Goal: Communication & Community: Share content

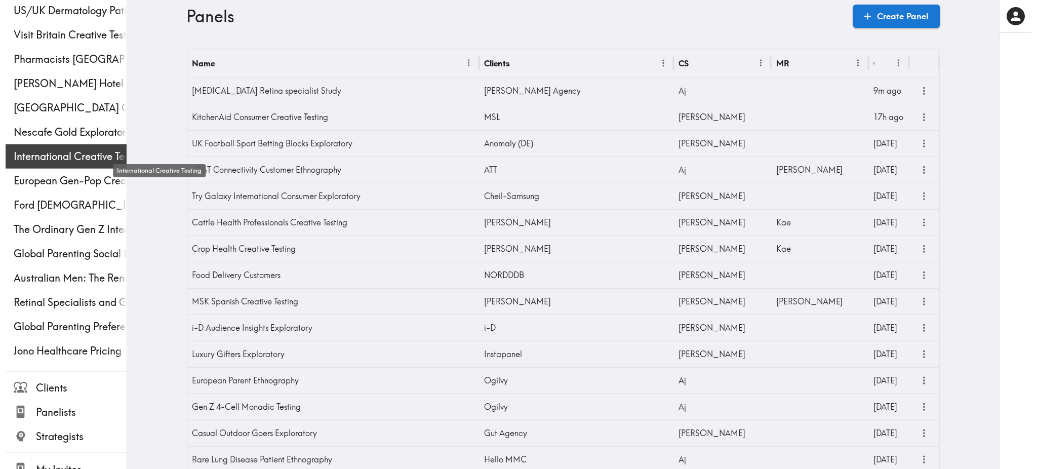
scroll to position [189, 0]
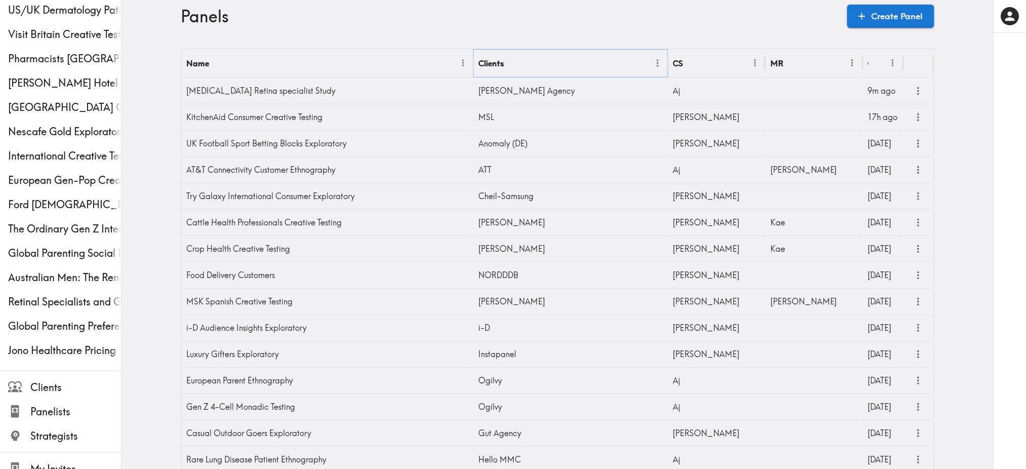
click at [514, 65] on button "Sort" at bounding box center [513, 63] width 16 height 16
click at [658, 62] on button "Menu" at bounding box center [658, 63] width 16 height 16
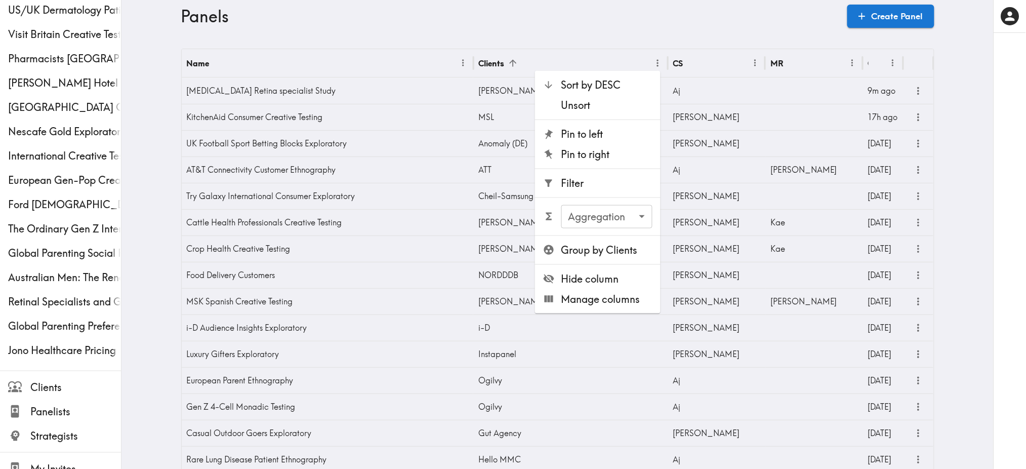
click at [606, 181] on span "Filter" at bounding box center [606, 183] width 91 height 14
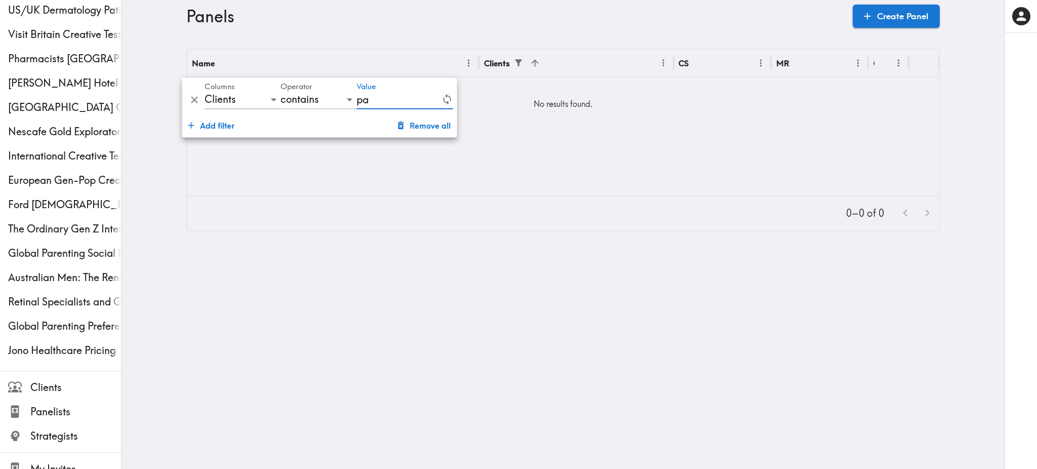
type input "p"
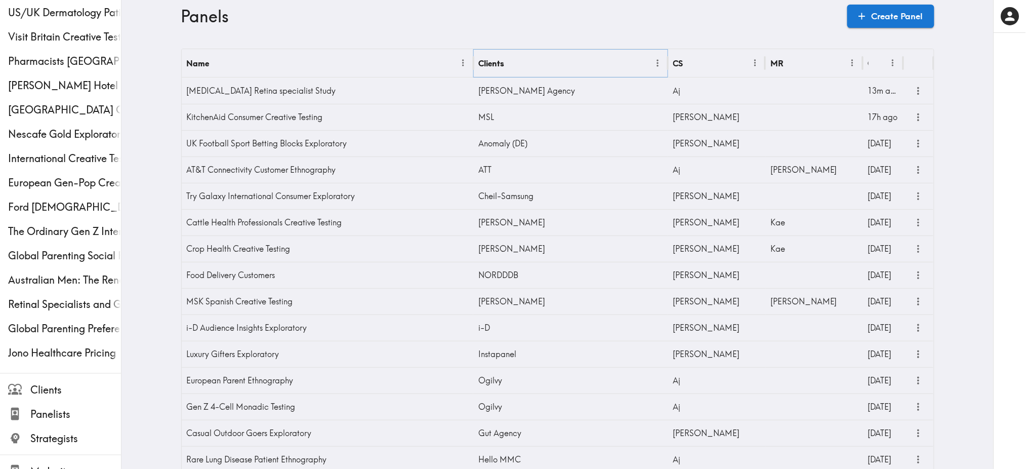
click at [657, 62] on icon "Menu" at bounding box center [658, 63] width 2 height 7
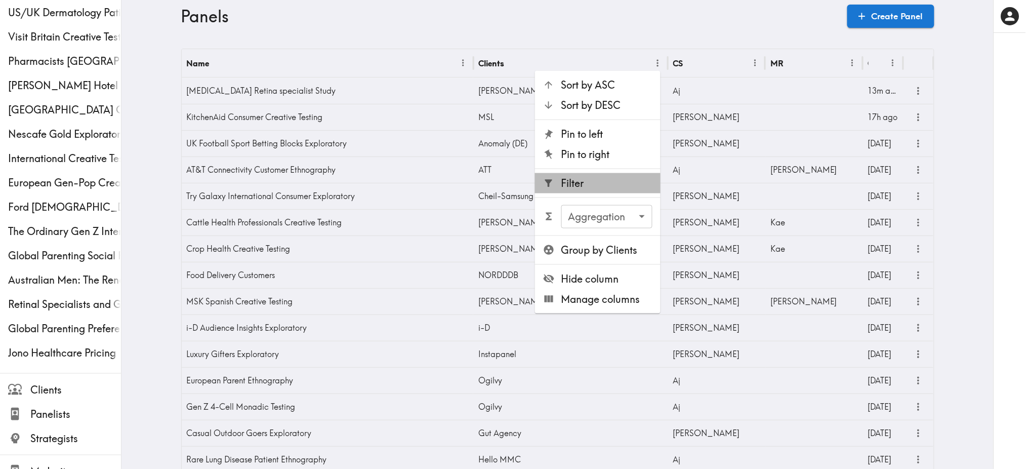
click at [603, 176] on span "Filter" at bounding box center [606, 183] width 91 height 14
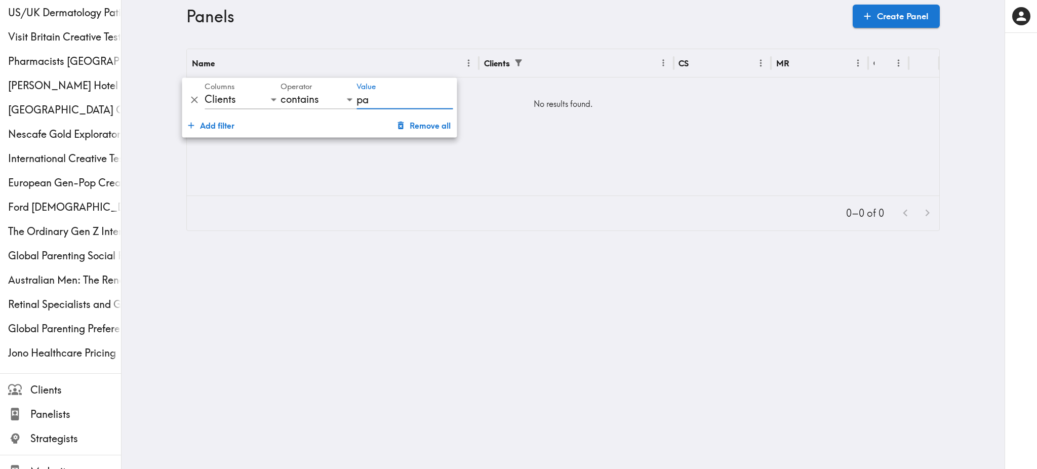
type input "p"
type input "P"
click at [389, 31] on div "Panels Create Panel" at bounding box center [562, 16] width 753 height 32
click at [195, 100] on div "Name Clients CS MR Created No results found. 0–0 of 0" at bounding box center [563, 140] width 778 height 182
click at [187, 101] on div "Name Clients CS MR Created No results found. 0–0 of 0" at bounding box center [563, 140] width 778 height 182
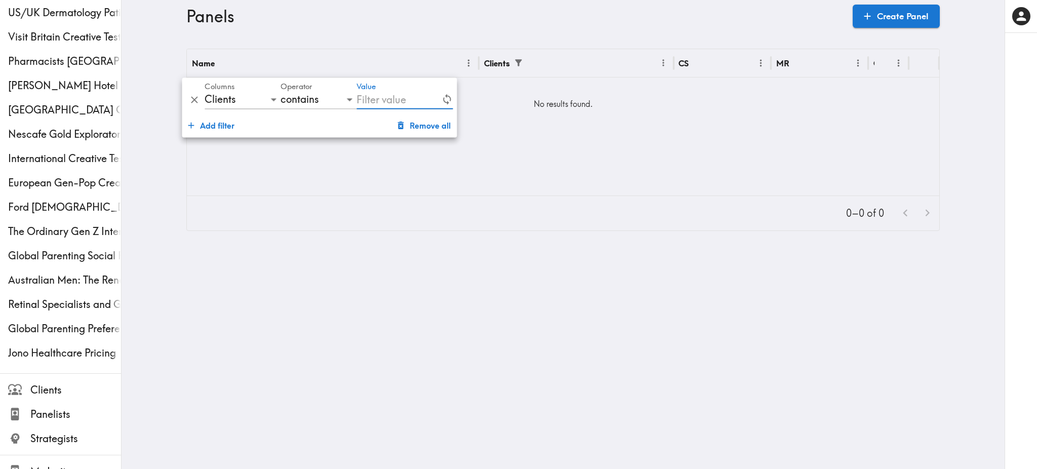
click at [419, 119] on div "Name Clients CS MR Created No results found. 0–0 of 0" at bounding box center [563, 140] width 778 height 182
click at [415, 128] on div "Name Clients CS MR Created No results found. 0–0 of 0" at bounding box center [563, 140] width 778 height 182
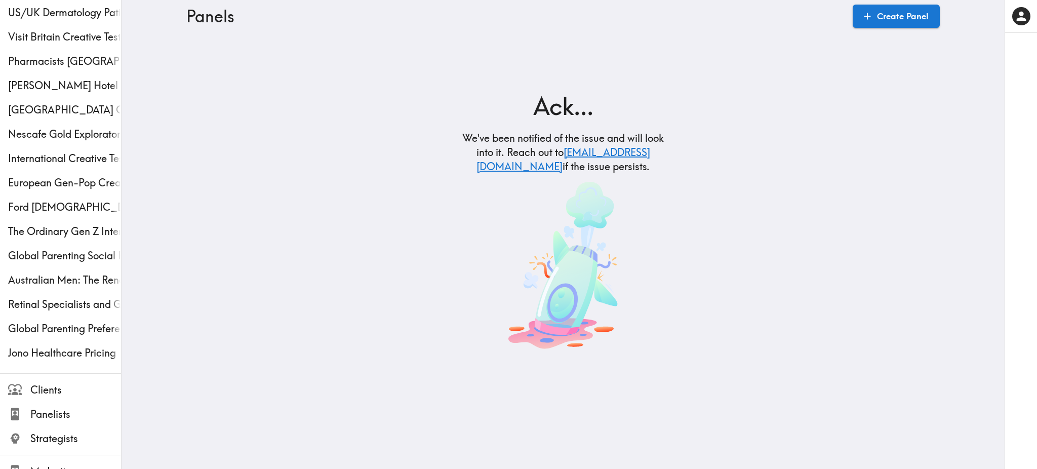
scroll to position [253, 0]
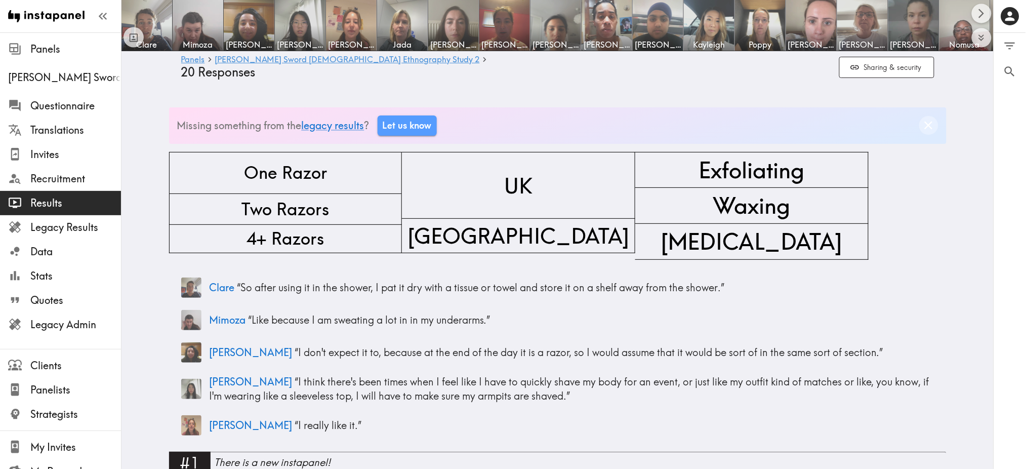
click at [925, 127] on icon "Dismiss banner" at bounding box center [929, 125] width 8 height 8
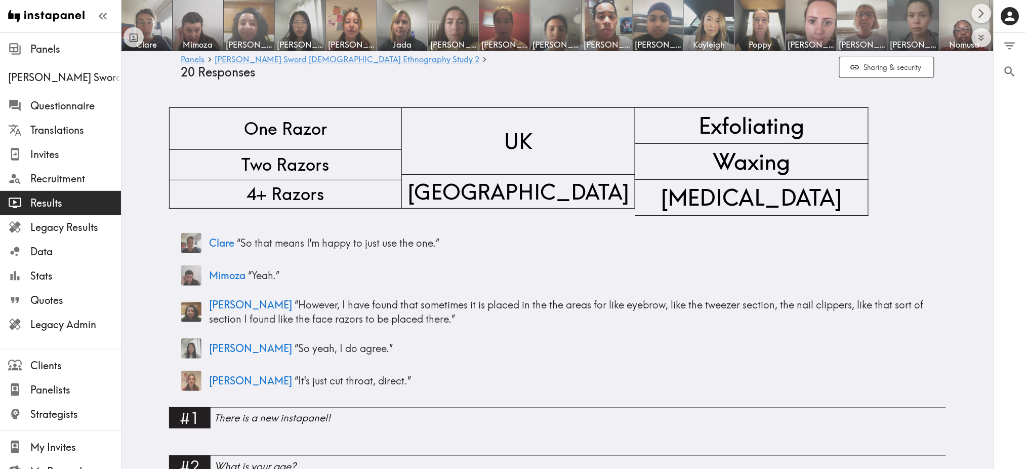
click at [257, 17] on img at bounding box center [249, 25] width 53 height 53
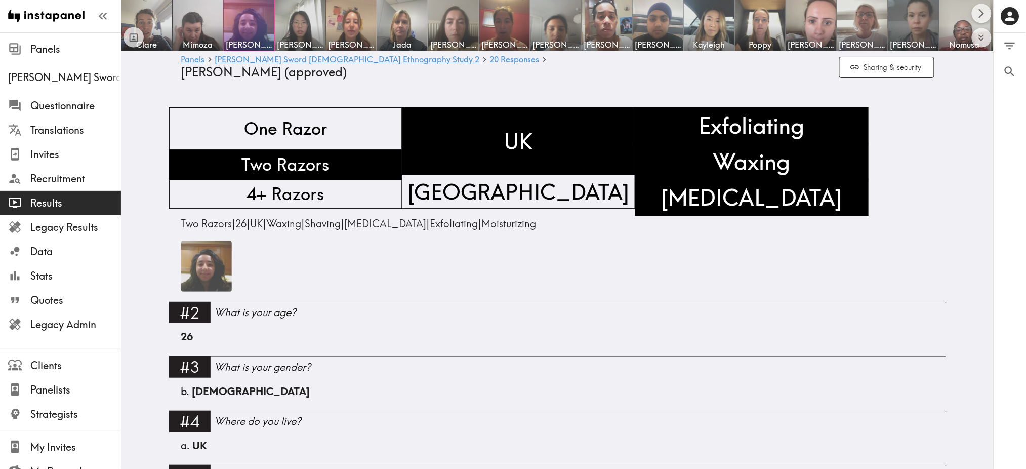
click at [207, 266] on img at bounding box center [206, 266] width 51 height 51
click at [253, 17] on div at bounding box center [249, 25] width 51 height 51
click at [300, 19] on img at bounding box center [300, 25] width 53 height 53
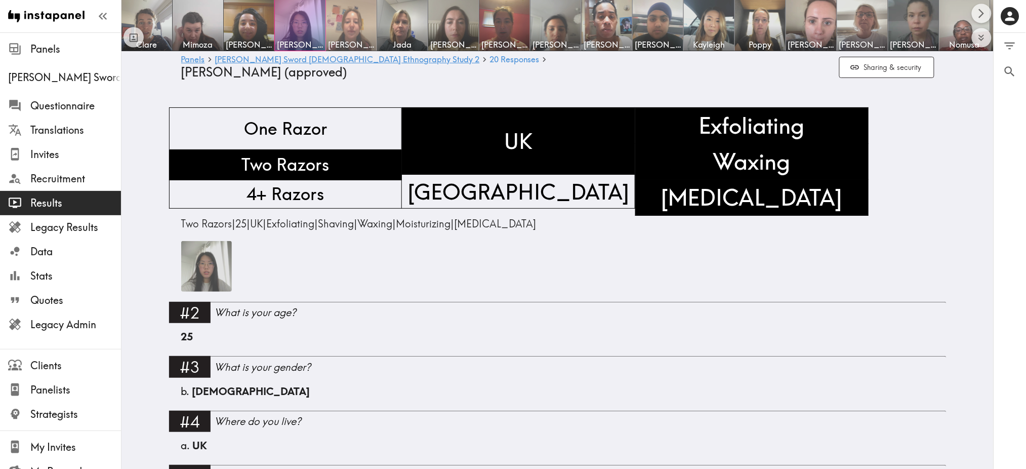
click at [338, 17] on img at bounding box center [351, 25] width 53 height 53
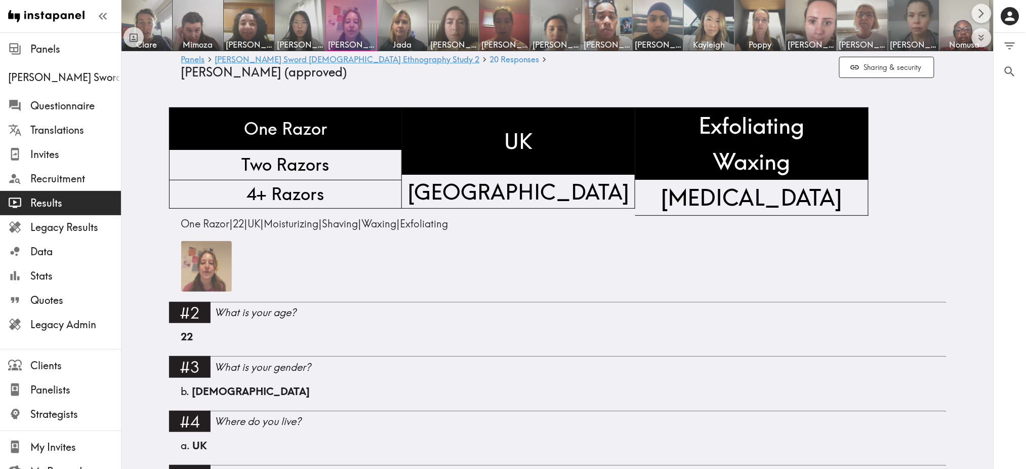
click at [192, 289] on img at bounding box center [206, 266] width 51 height 51
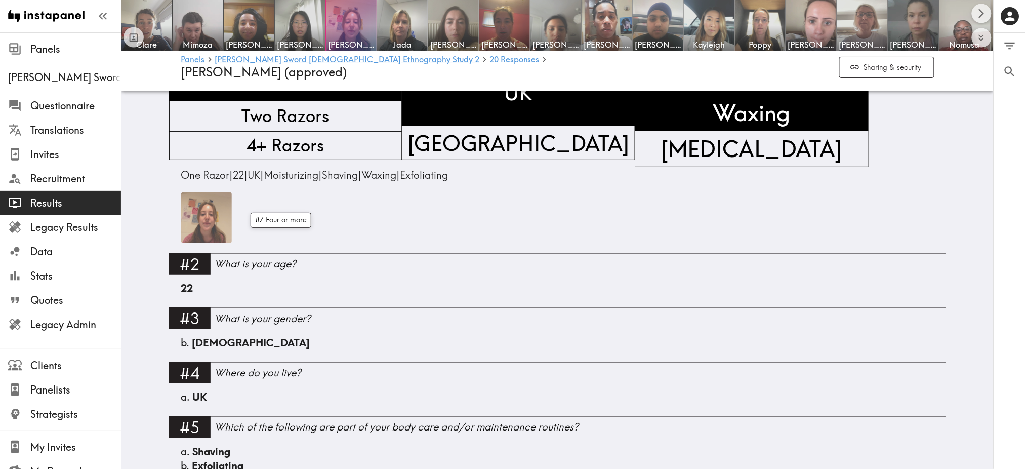
scroll to position [21, 0]
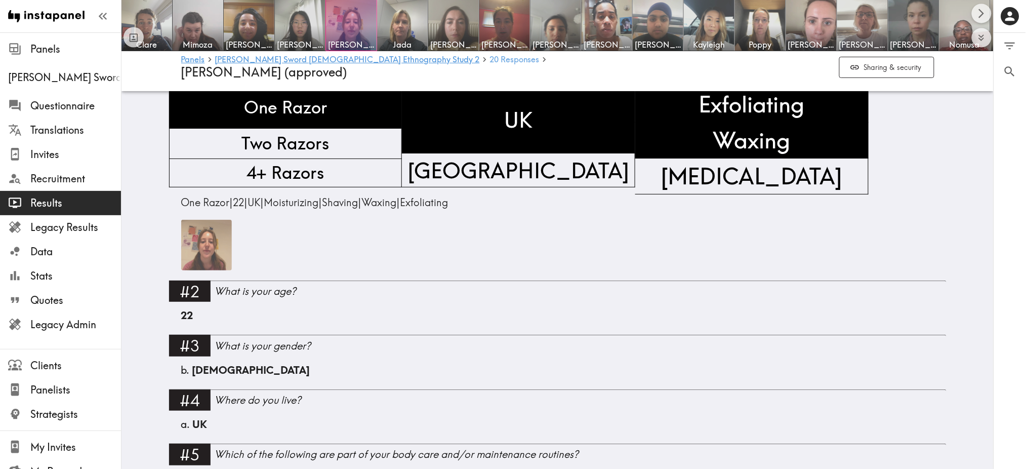
click at [490, 57] on span "20 Responses" at bounding box center [515, 59] width 50 height 8
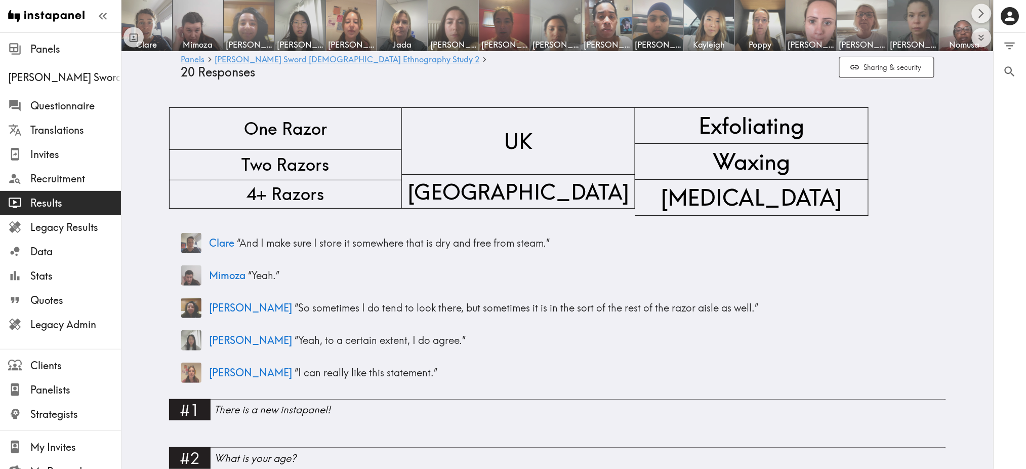
click at [250, 24] on img at bounding box center [249, 25] width 53 height 53
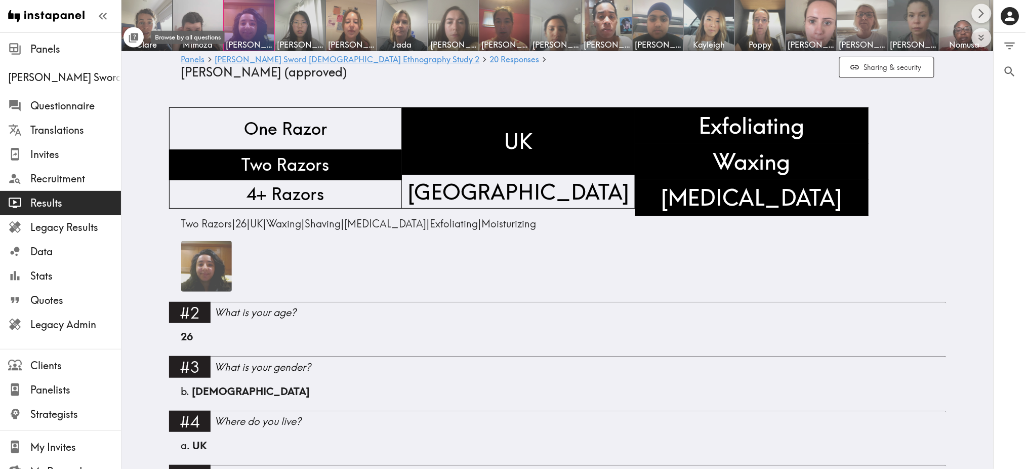
click at [134, 35] on icon "Toggle between responses and questions" at bounding box center [134, 38] width 12 height 12
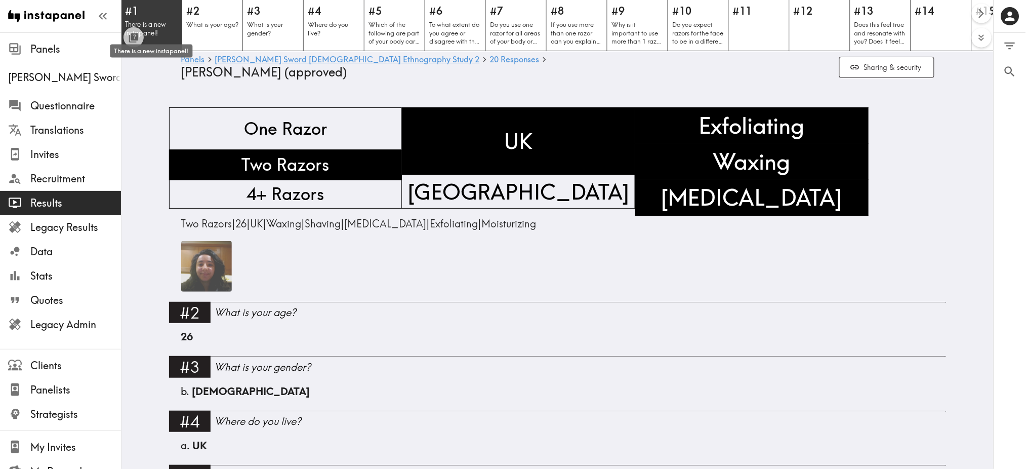
click at [150, 21] on p "There is a new instapanel!" at bounding box center [151, 28] width 53 height 17
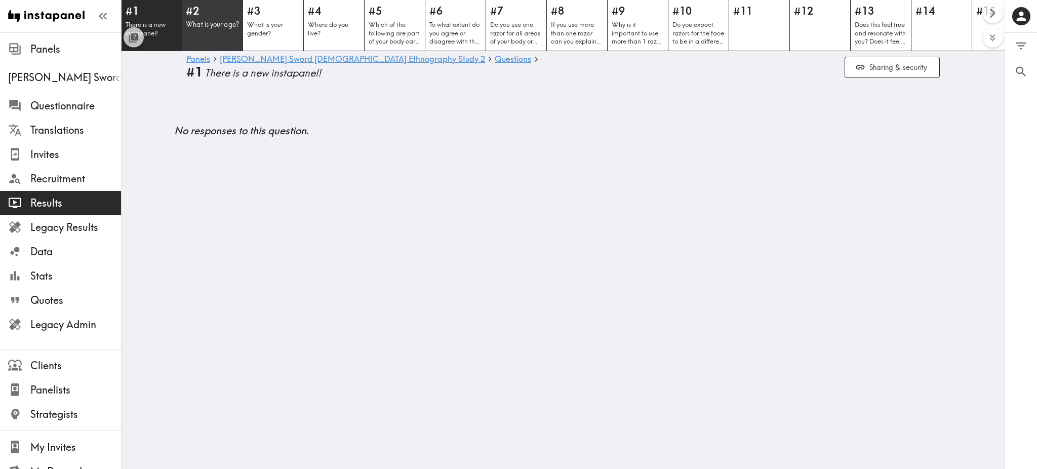
click at [200, 19] on div "#2 What is your age?" at bounding box center [212, 25] width 61 height 52
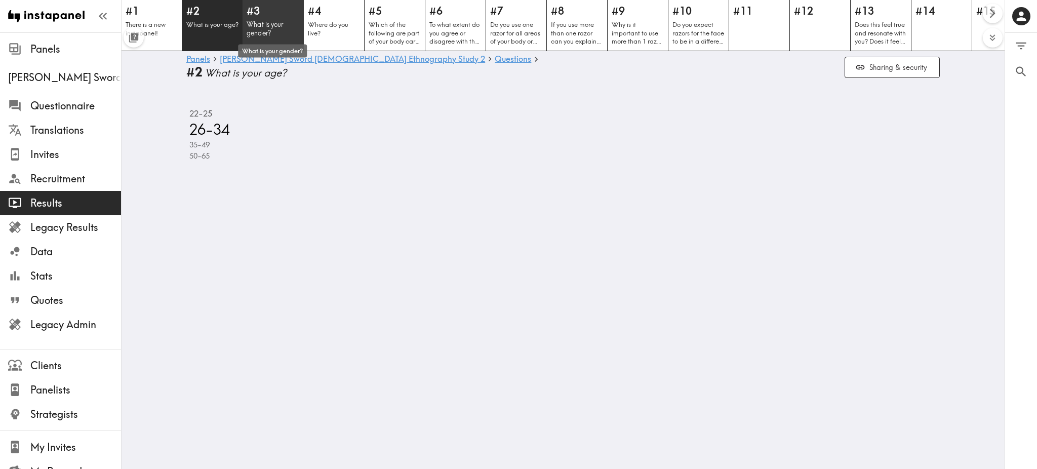
click at [274, 22] on p "What is your gender?" at bounding box center [273, 28] width 53 height 17
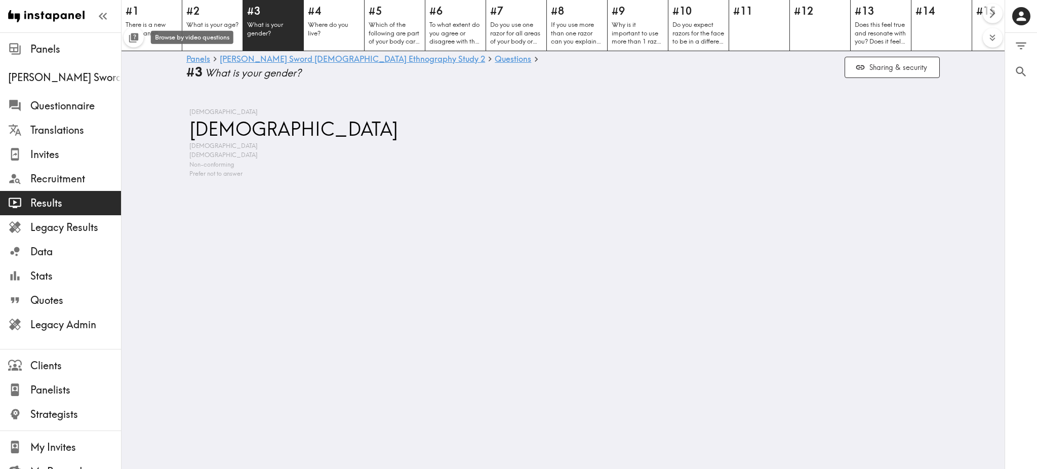
click at [130, 38] on icon "Toggle between responses and questions" at bounding box center [134, 38] width 12 height 12
click at [136, 37] on icon "Toggle between responses and questions" at bounding box center [135, 37] width 8 height 8
click at [992, 35] on icon "Expand to show all items" at bounding box center [993, 38] width 12 height 12
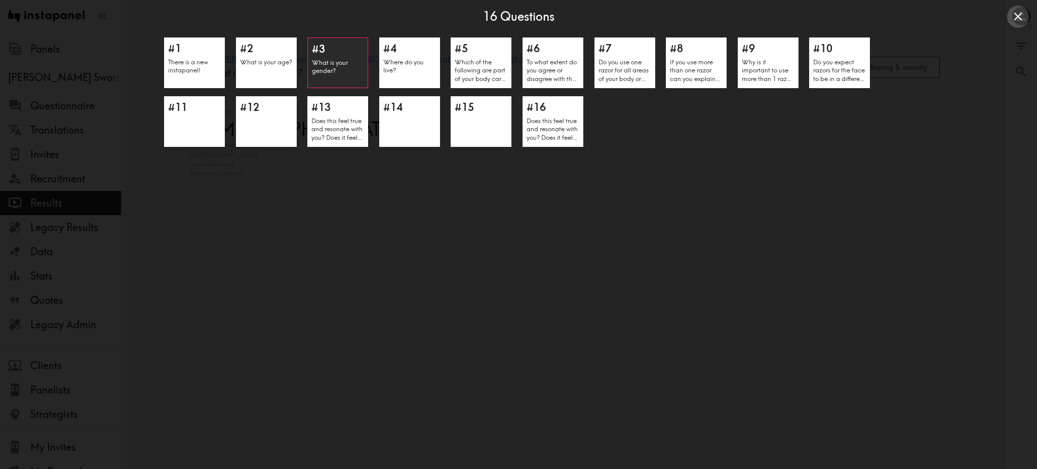
click at [1024, 19] on icon "Close expanded view" at bounding box center [1018, 17] width 14 height 14
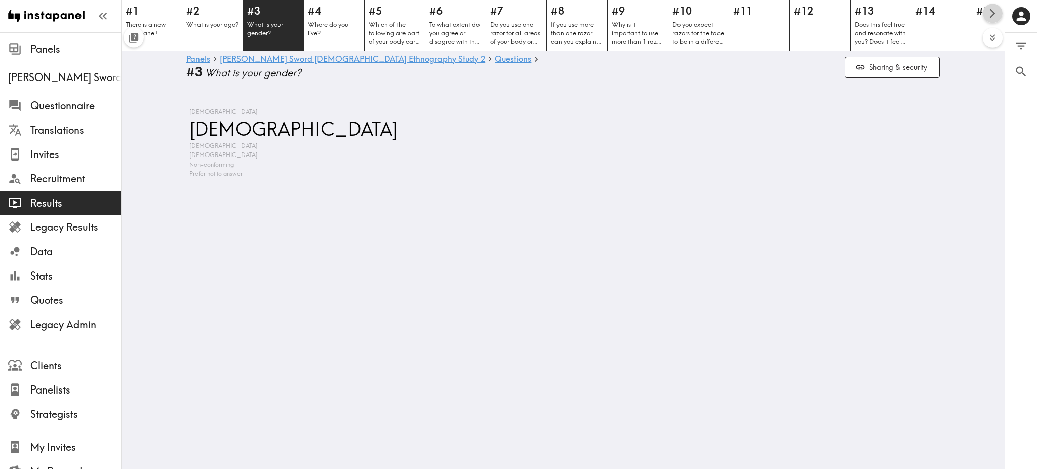
click at [993, 15] on icon "Scroll right" at bounding box center [993, 14] width 6 height 10
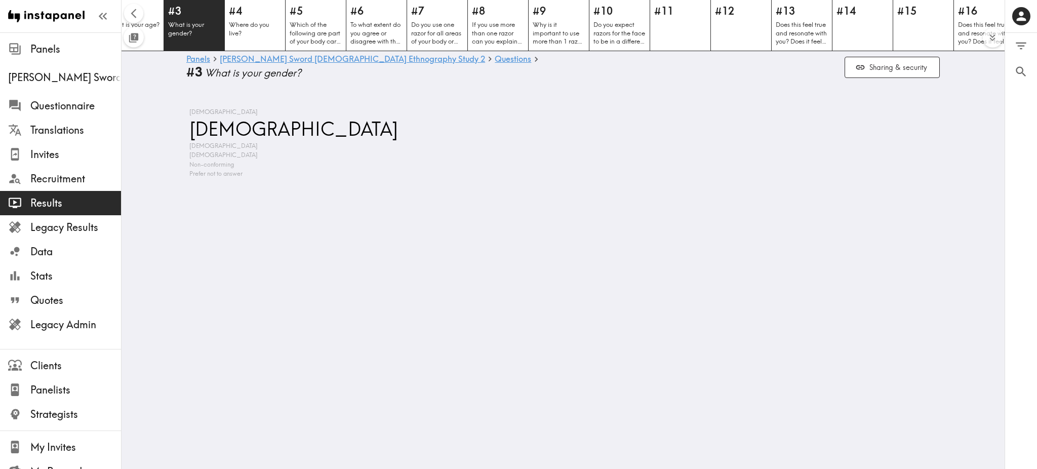
scroll to position [0, 89]
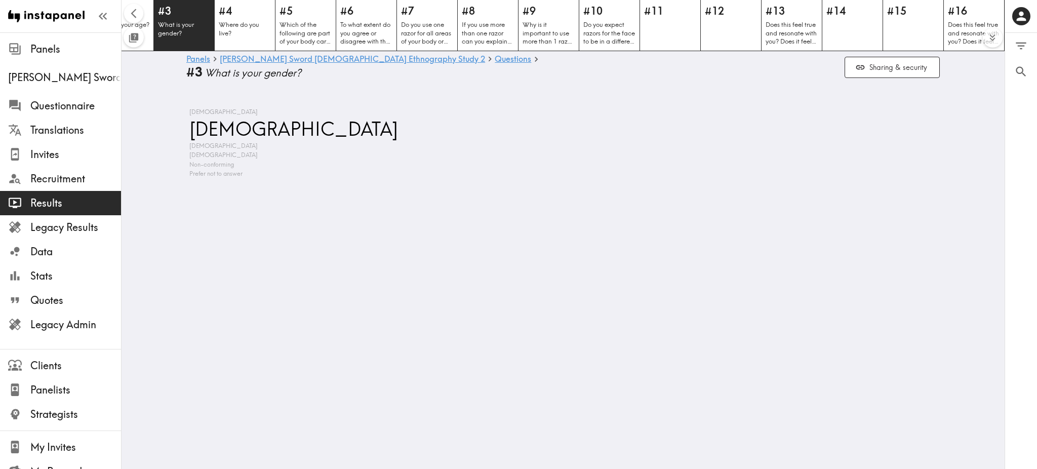
click at [140, 33] on button "Toggle between responses and questions" at bounding box center [134, 37] width 20 height 20
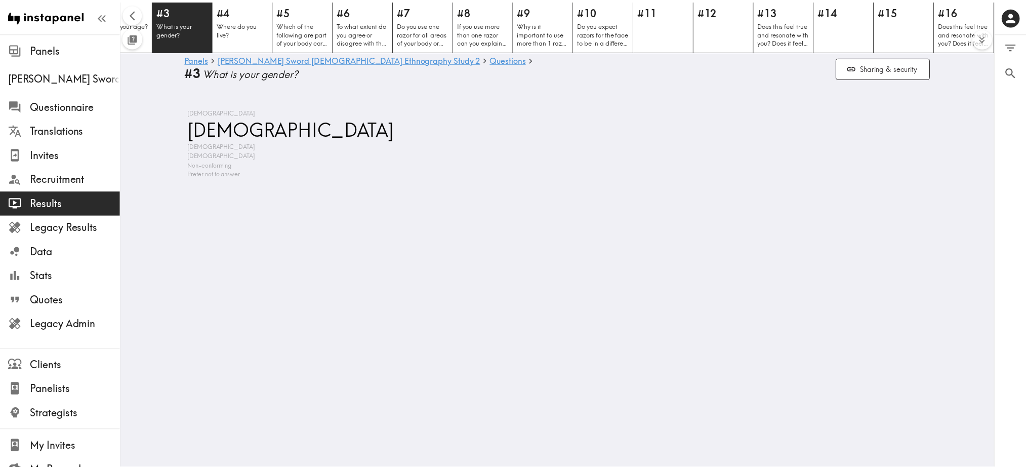
scroll to position [0, 0]
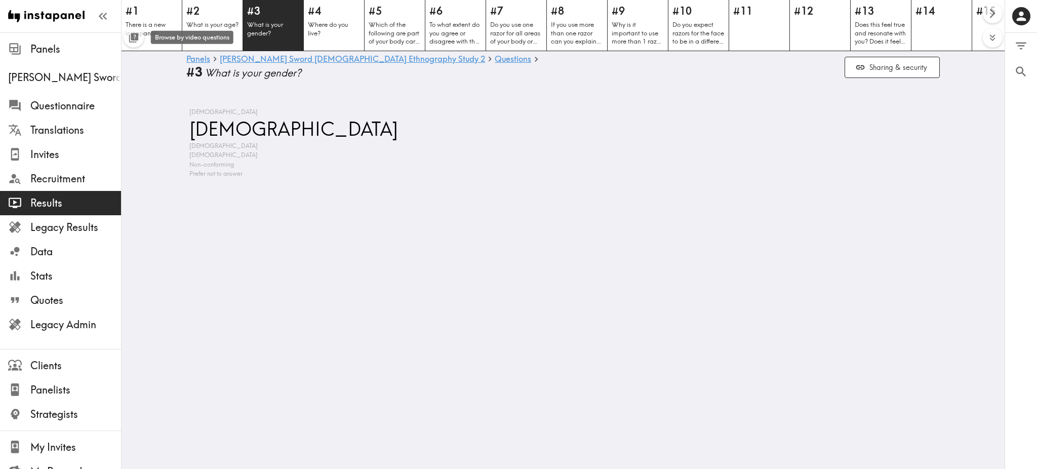
drag, startPoint x: 177, startPoint y: 32, endPoint x: 166, endPoint y: 32, distance: 11.1
click at [177, 91] on body "Instapanel - Panels - Wilkinson Sword Female Ethnography Study 2 - Questions - …" at bounding box center [518, 142] width 1037 height 103
click at [134, 33] on icon "Toggle between responses and questions" at bounding box center [134, 38] width 12 height 12
click at [165, 91] on body "Instapanel - Panels - Wilkinson Sword Female Ethnography Study 2 - Questions - …" at bounding box center [518, 142] width 1037 height 103
click at [136, 38] on div "There is a new instapanel!" at bounding box center [151, 47] width 85 height 21
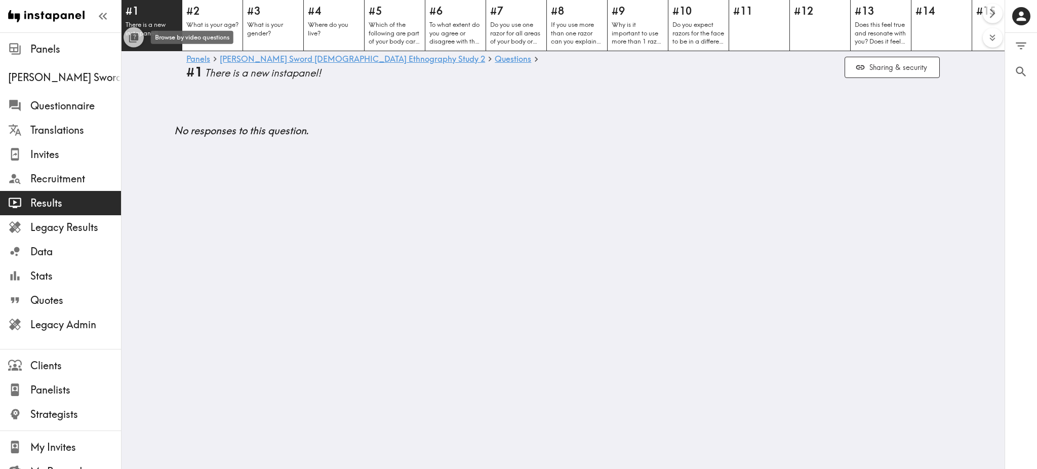
click at [166, 42] on div "Browse by video questions" at bounding box center [192, 37] width 83 height 13
click at [135, 37] on icon "Toggle between responses and questions" at bounding box center [134, 38] width 12 height 12
click at [174, 91] on body "Instapanel - Panels - Wilkinson Sword Female Ethnography Study 2 - Questions - …" at bounding box center [518, 122] width 1037 height 63
click at [129, 34] on icon "Toggle between responses and questions" at bounding box center [134, 38] width 12 height 12
click at [495, 59] on link "Questions" at bounding box center [513, 60] width 36 height 10
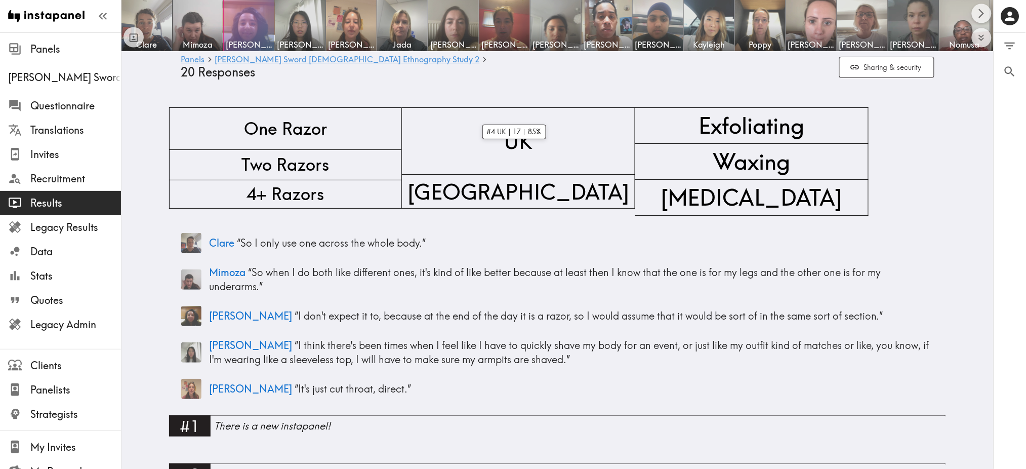
click at [248, 29] on div at bounding box center [249, 25] width 51 height 51
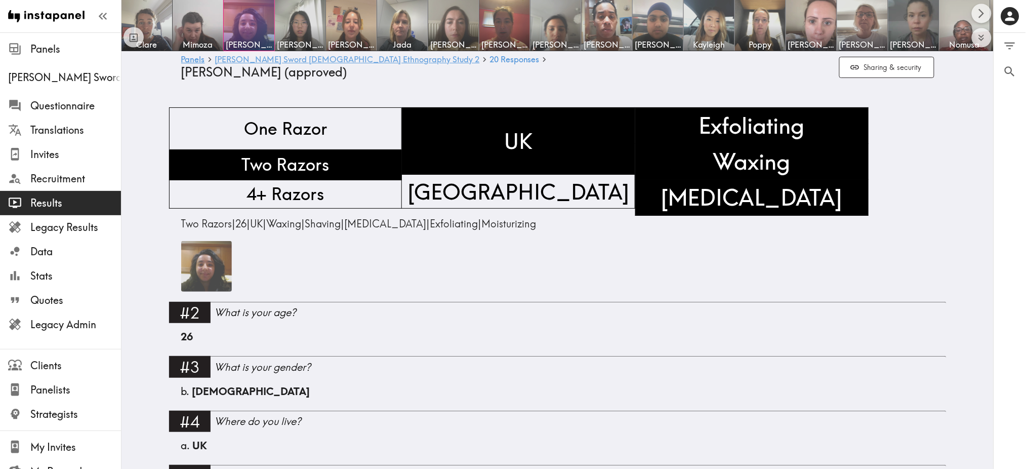
click at [241, 60] on link "Wilkinson Sword Female Ethnography Study 2" at bounding box center [347, 60] width 265 height 10
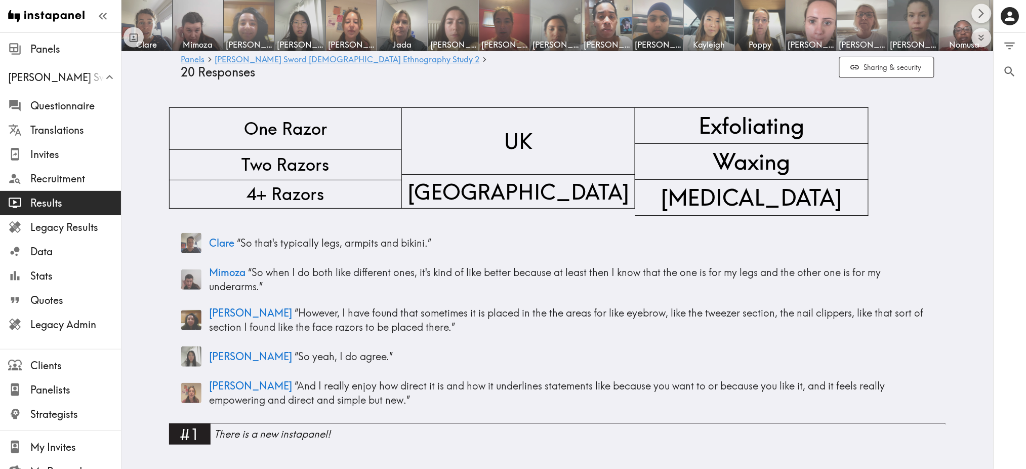
click at [247, 21] on img at bounding box center [249, 25] width 53 height 53
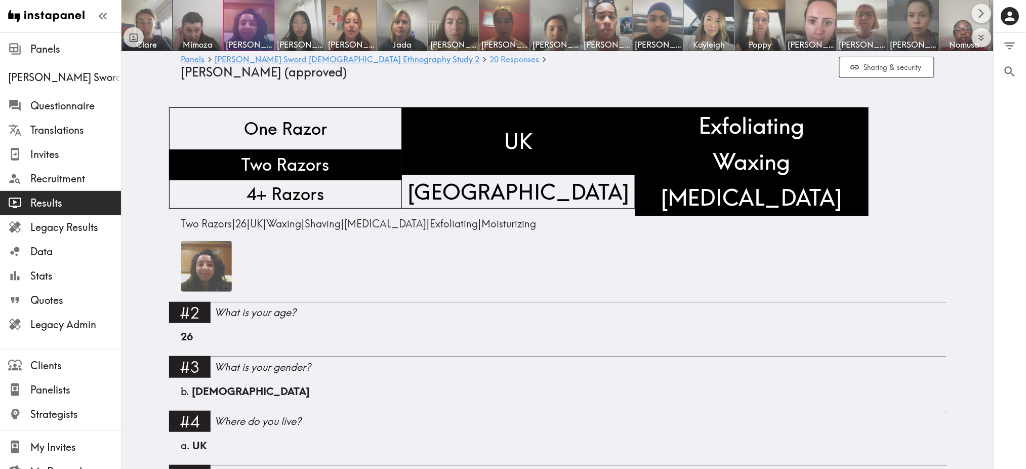
click at [490, 57] on span "20 Responses" at bounding box center [515, 59] width 50 height 8
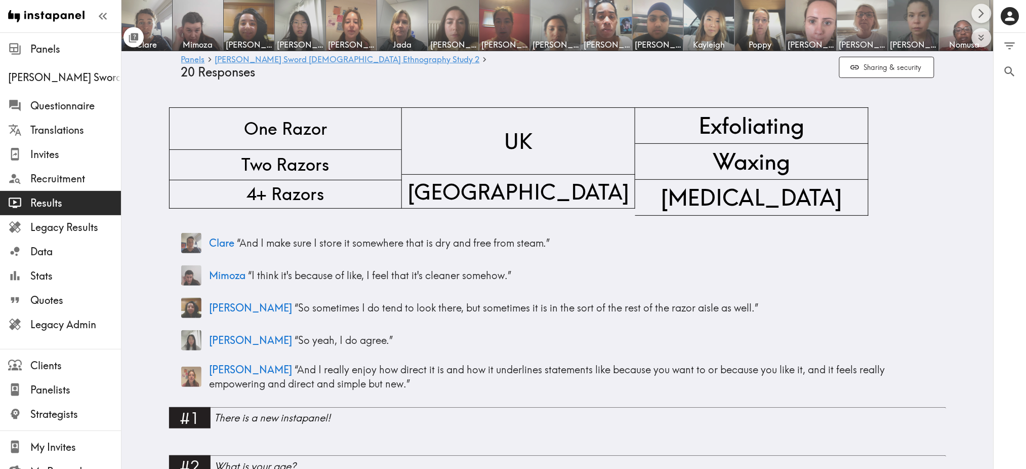
click at [133, 34] on div "Toggle between responses and questions" at bounding box center [134, 38] width 12 height 17
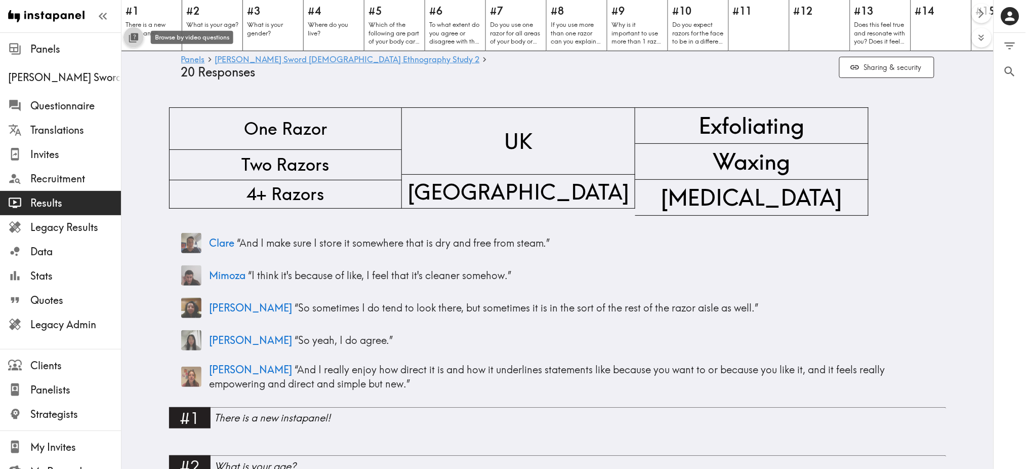
click at [132, 40] on icon "Toggle between responses and questions" at bounding box center [135, 37] width 8 height 8
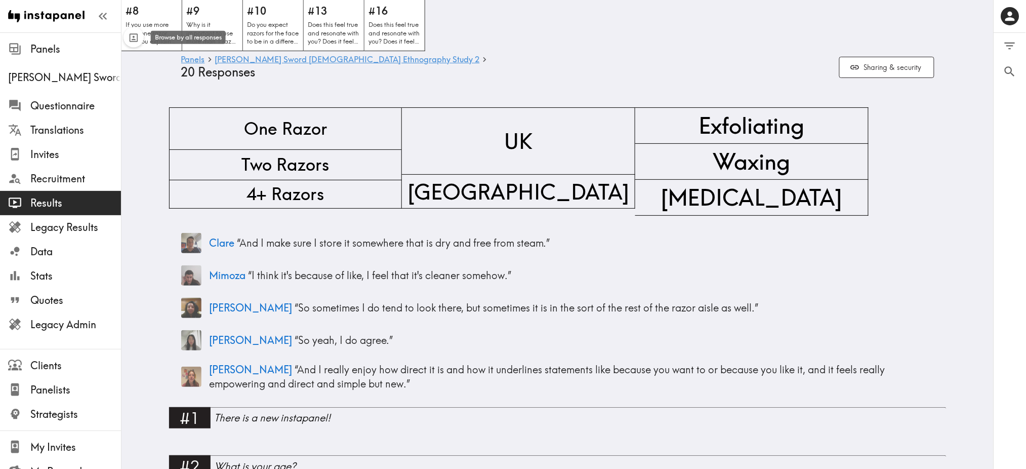
click at [132, 40] on icon "Toggle between responses and questions" at bounding box center [134, 38] width 12 height 12
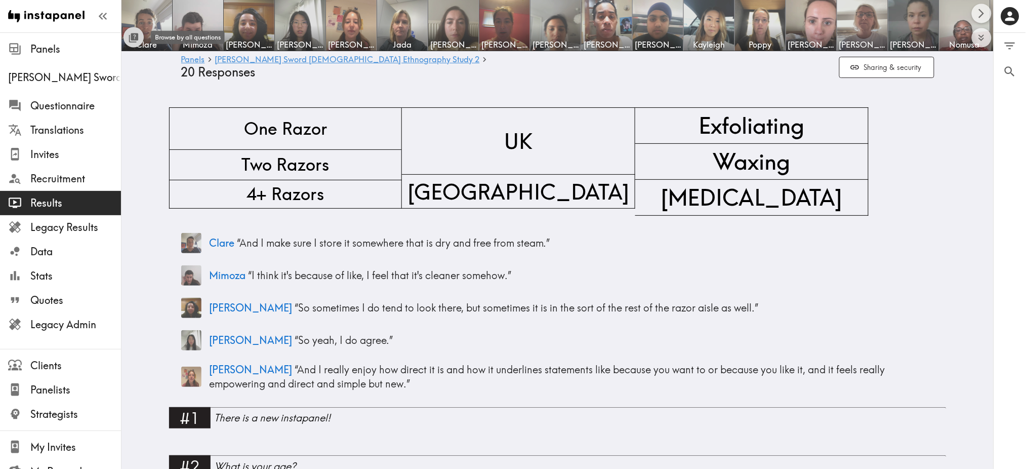
click at [132, 40] on icon "Toggle between responses and questions" at bounding box center [135, 37] width 8 height 8
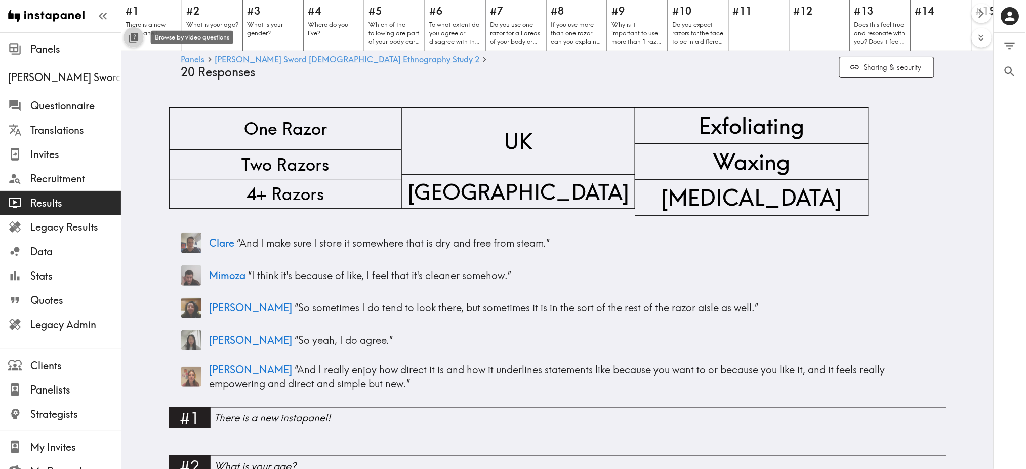
click at [132, 40] on icon "Toggle between responses and questions" at bounding box center [135, 37] width 8 height 8
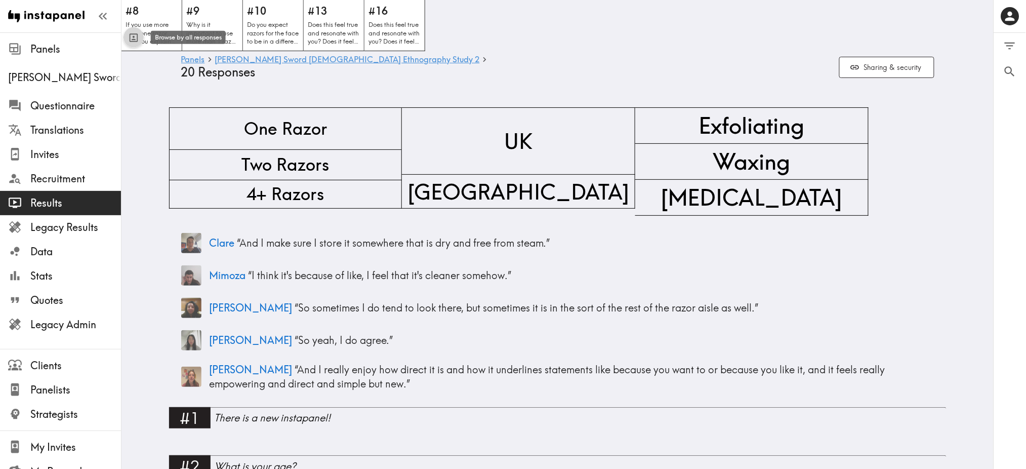
click at [132, 40] on icon "Toggle between responses and questions" at bounding box center [134, 38] width 12 height 12
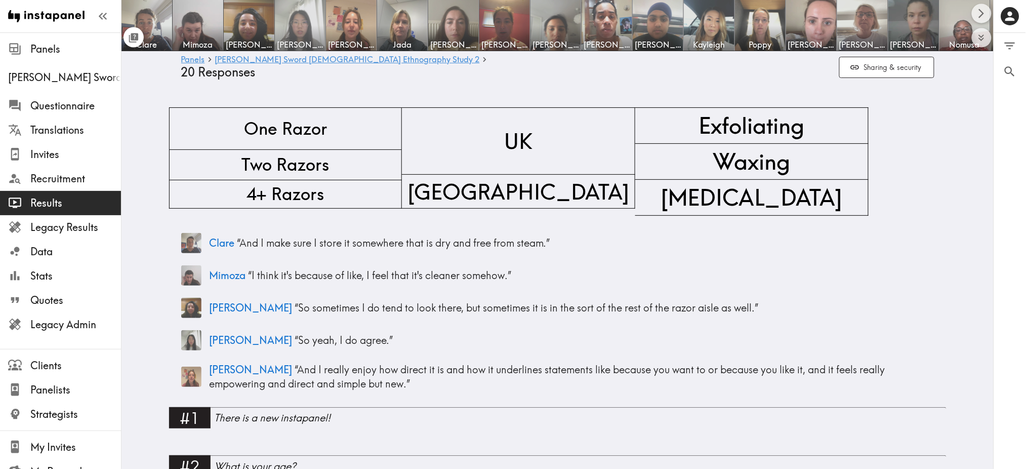
click at [302, 25] on img at bounding box center [300, 25] width 53 height 53
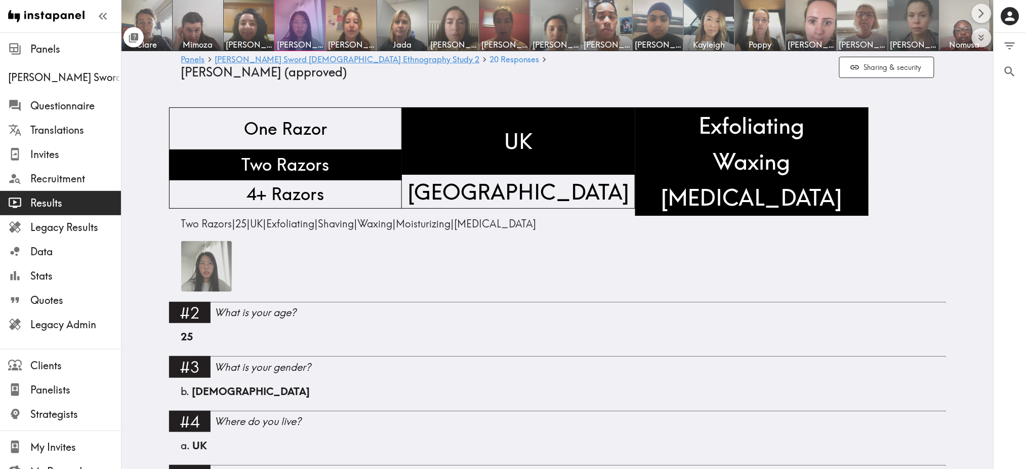
click at [191, 276] on img at bounding box center [206, 266] width 51 height 51
click at [197, 286] on img at bounding box center [206, 266] width 51 height 51
click at [304, 32] on div at bounding box center [300, 25] width 51 height 51
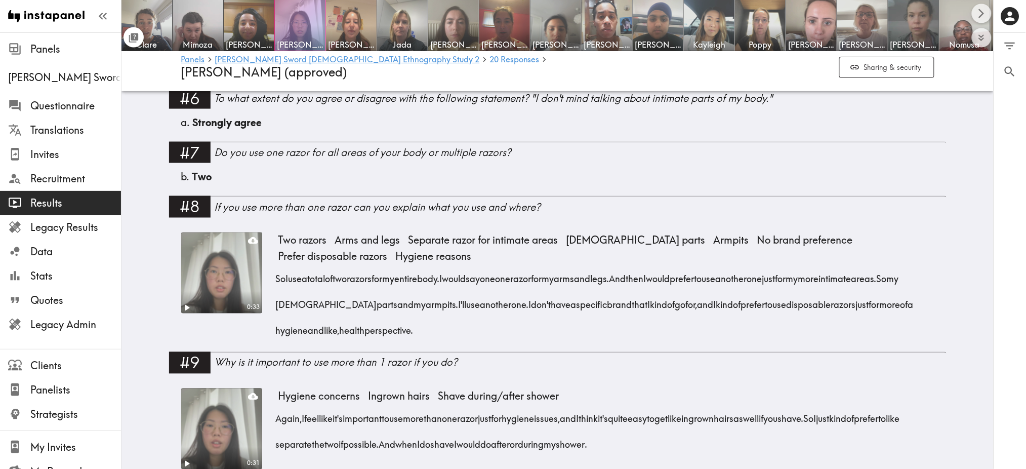
scroll to position [496, 0]
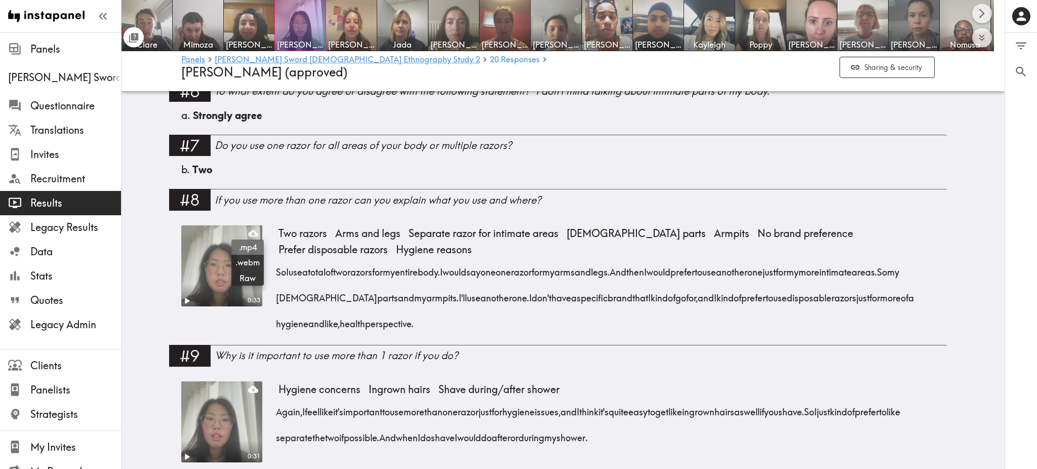
click at [246, 239] on link ".mp4" at bounding box center [247, 246] width 32 height 15
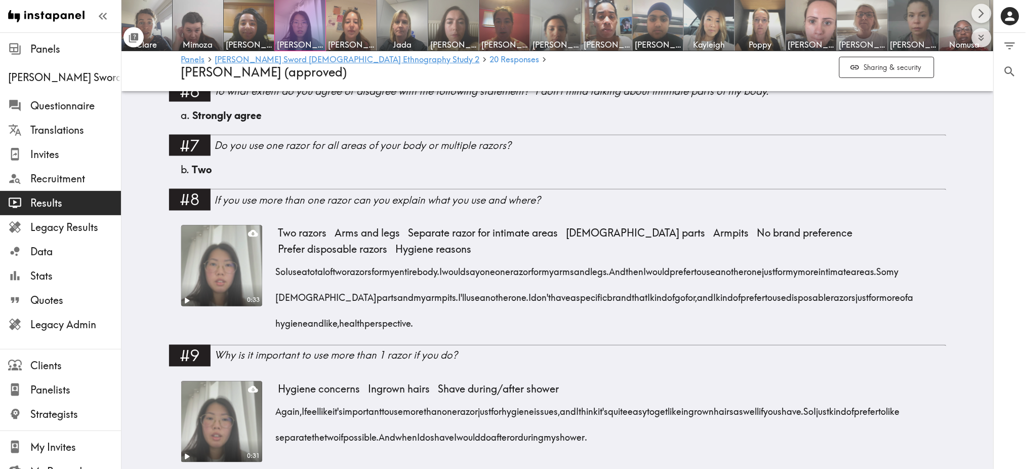
click at [206, 254] on video at bounding box center [221, 265] width 85 height 85
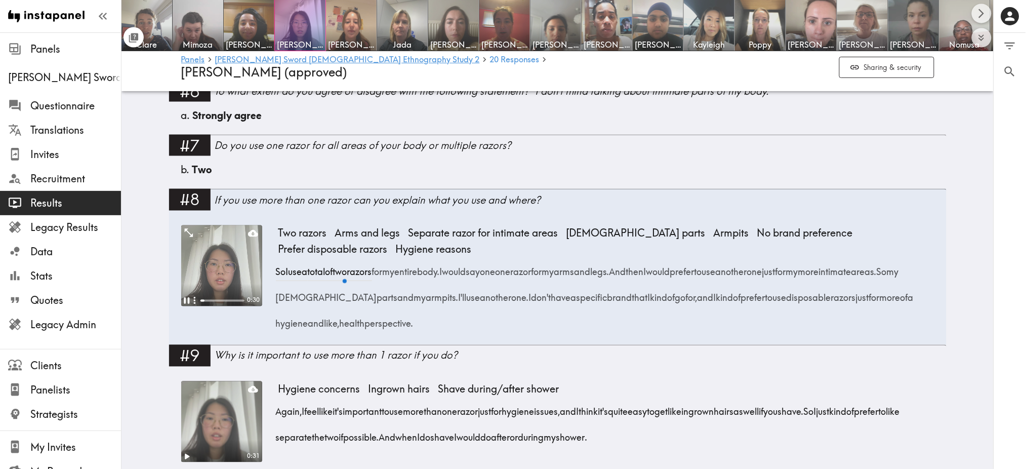
click at [206, 254] on video at bounding box center [221, 265] width 81 height 81
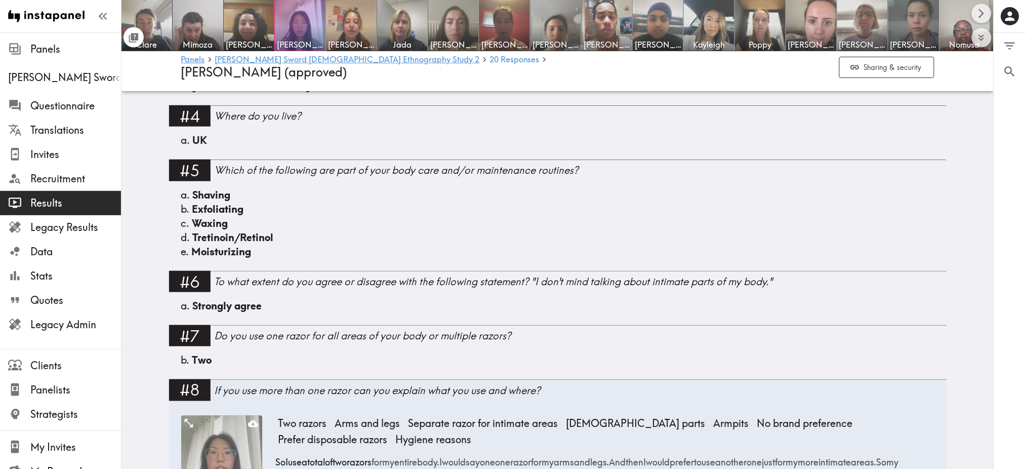
scroll to position [304, 0]
click at [490, 59] on span "20 Responses" at bounding box center [515, 59] width 50 height 8
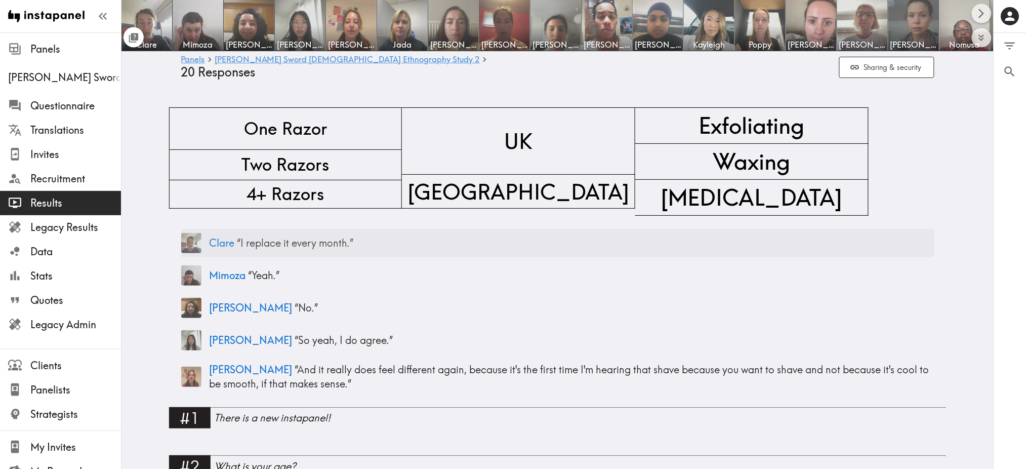
click at [201, 245] on div "Clare “ I replace it every month. ”" at bounding box center [557, 243] width 753 height 28
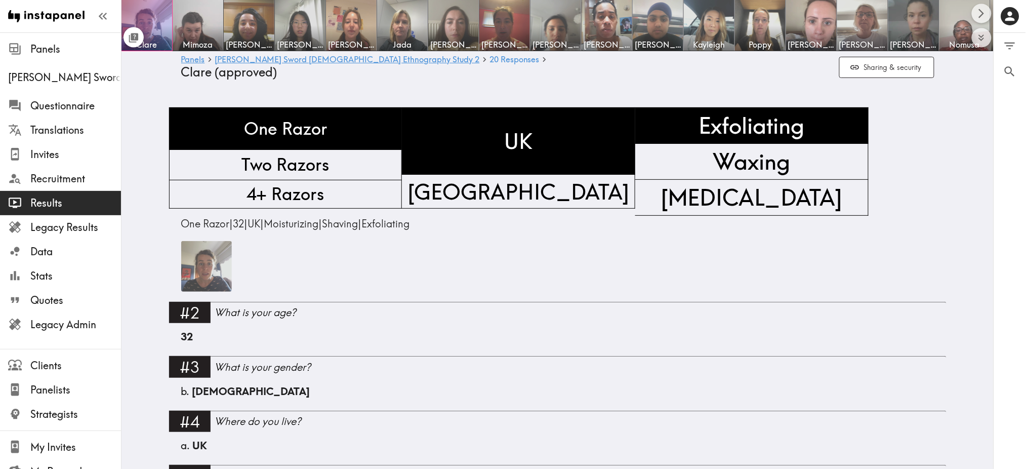
click at [213, 272] on img at bounding box center [206, 266] width 51 height 51
click at [203, 219] on span "One Razor" at bounding box center [205, 223] width 49 height 13
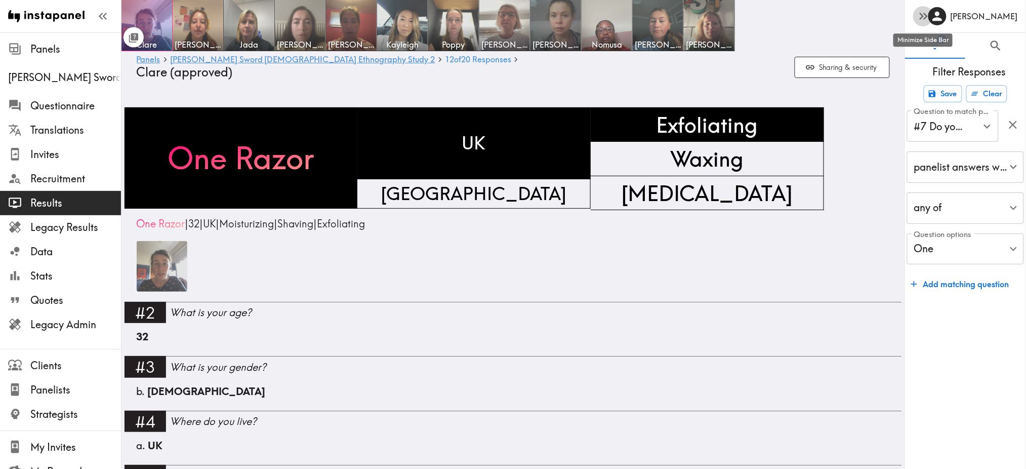
click at [924, 20] on icon "button" at bounding box center [924, 16] width 14 height 14
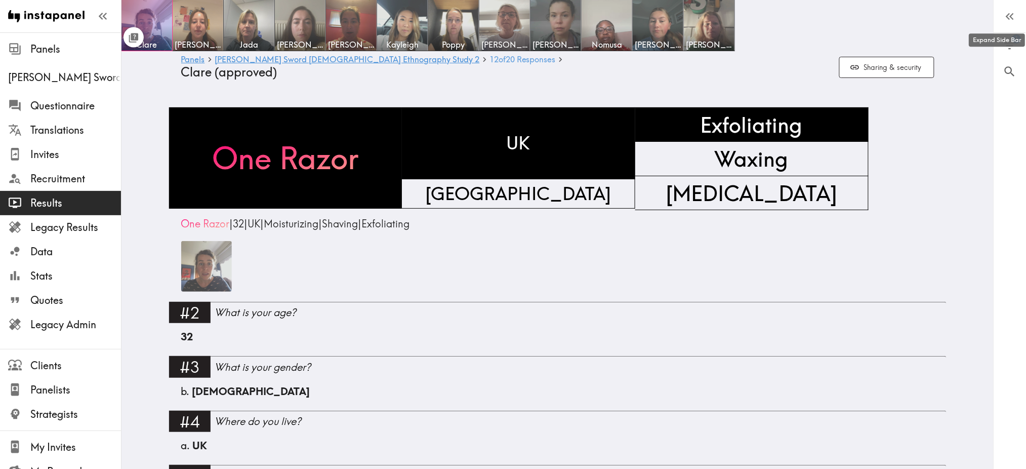
click at [490, 60] on span "12 12 12 of" at bounding box center [498, 59] width 16 height 8
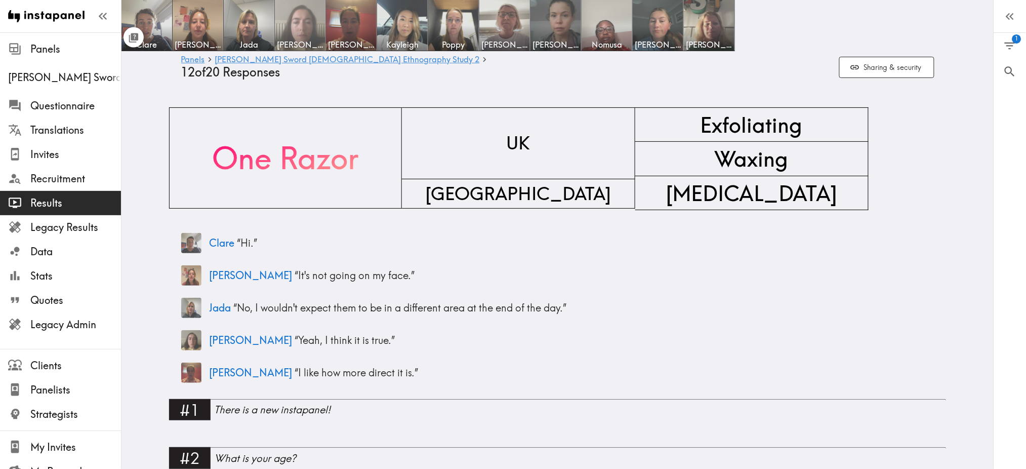
click at [313, 22] on img at bounding box center [300, 25] width 53 height 53
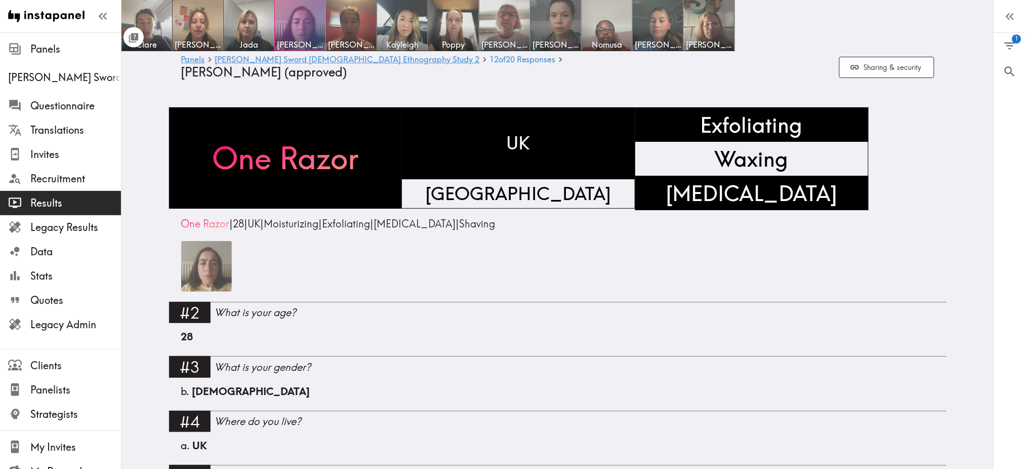
click at [191, 266] on img at bounding box center [206, 266] width 51 height 51
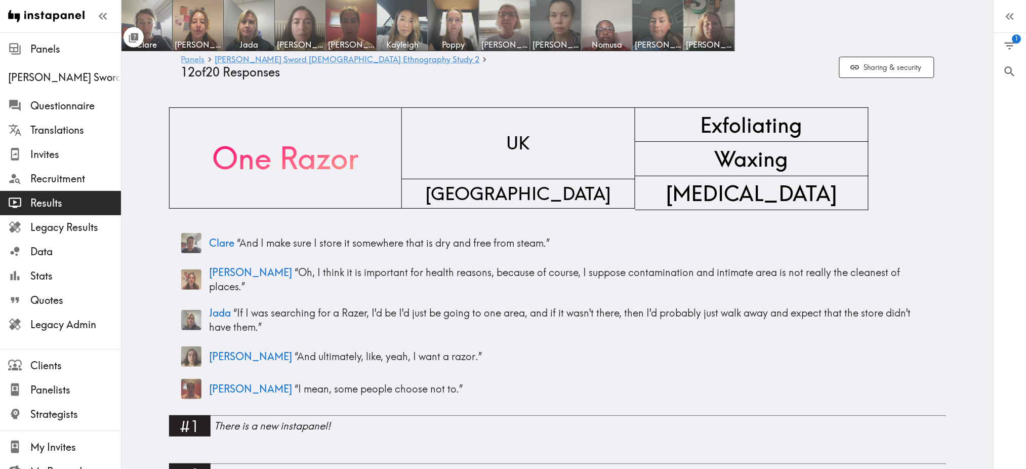
click at [198, 59] on link "Panels" at bounding box center [193, 60] width 24 height 10
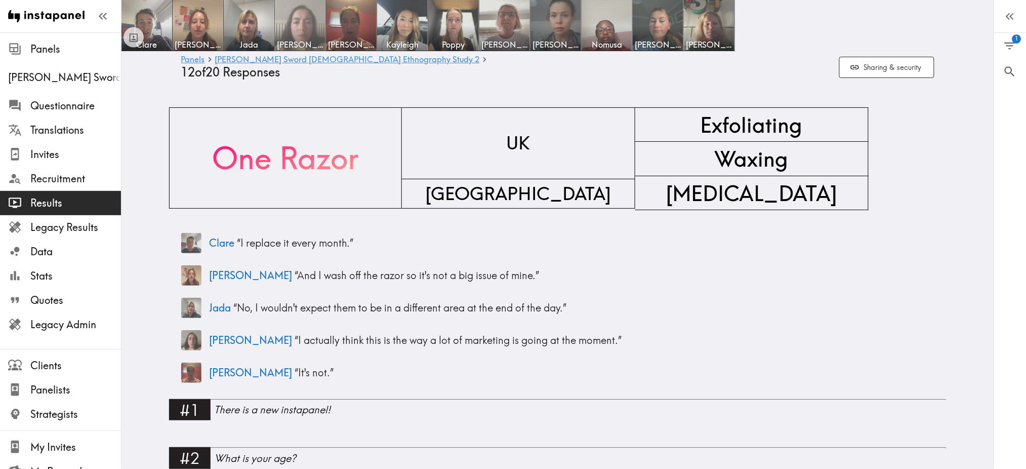
click at [296, 32] on img at bounding box center [300, 25] width 53 height 53
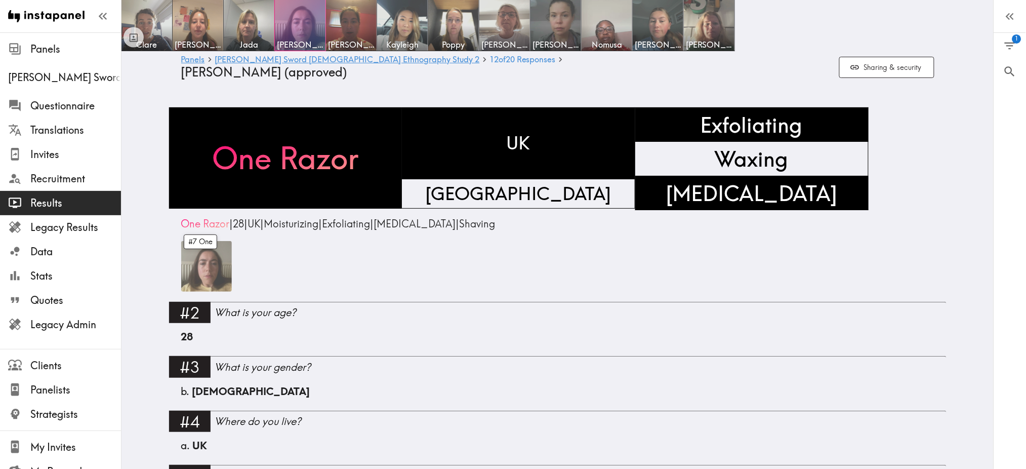
click at [210, 224] on span "One Razor" at bounding box center [205, 223] width 49 height 13
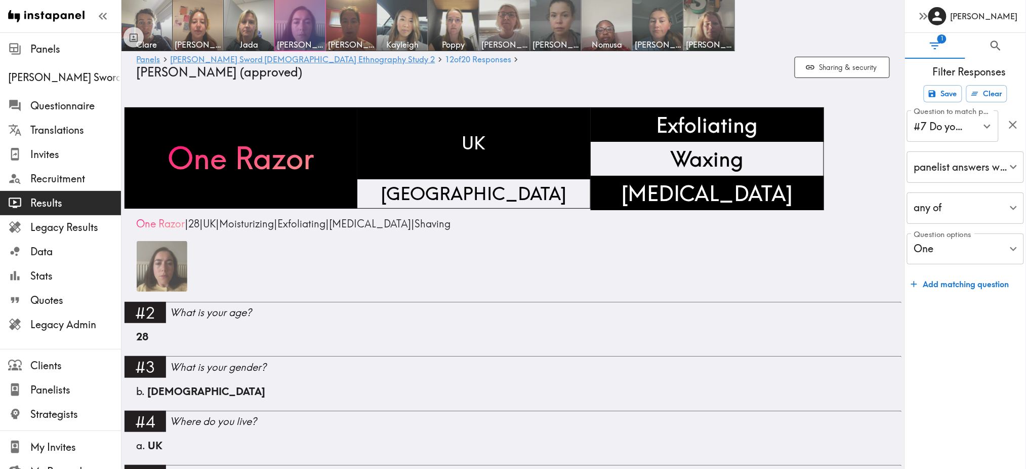
click at [922, 22] on icon "button" at bounding box center [924, 16] width 14 height 14
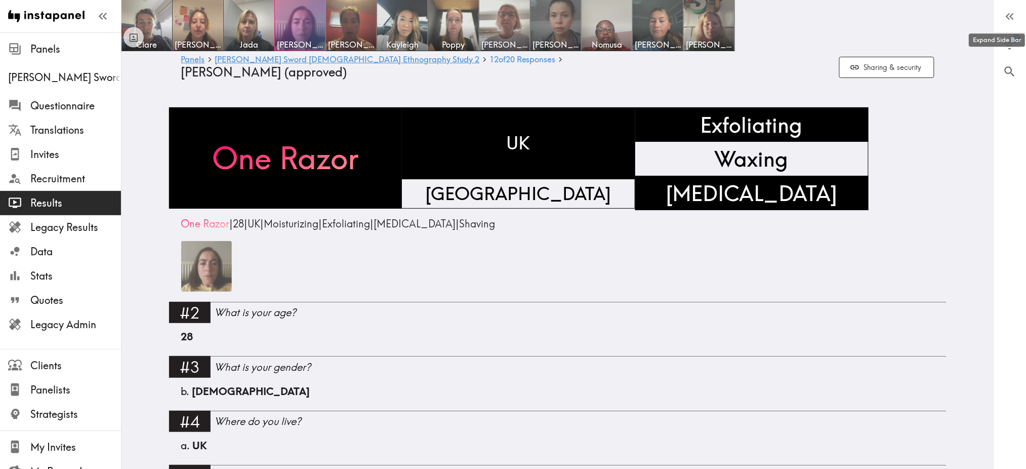
click at [213, 267] on img at bounding box center [206, 266] width 51 height 51
click at [661, 27] on img at bounding box center [658, 25] width 53 height 53
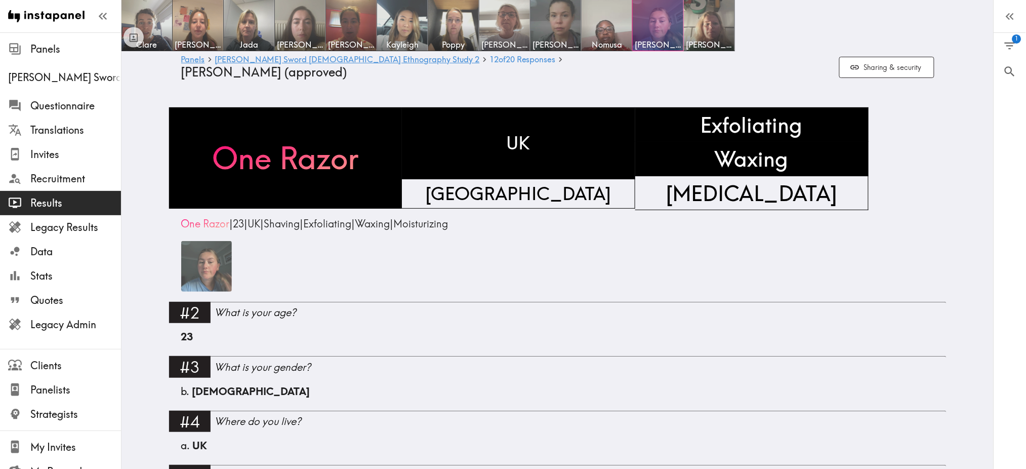
click at [187, 271] on img at bounding box center [206, 266] width 51 height 51
click at [139, 37] on icon "Toggle between responses and questions" at bounding box center [134, 38] width 12 height 12
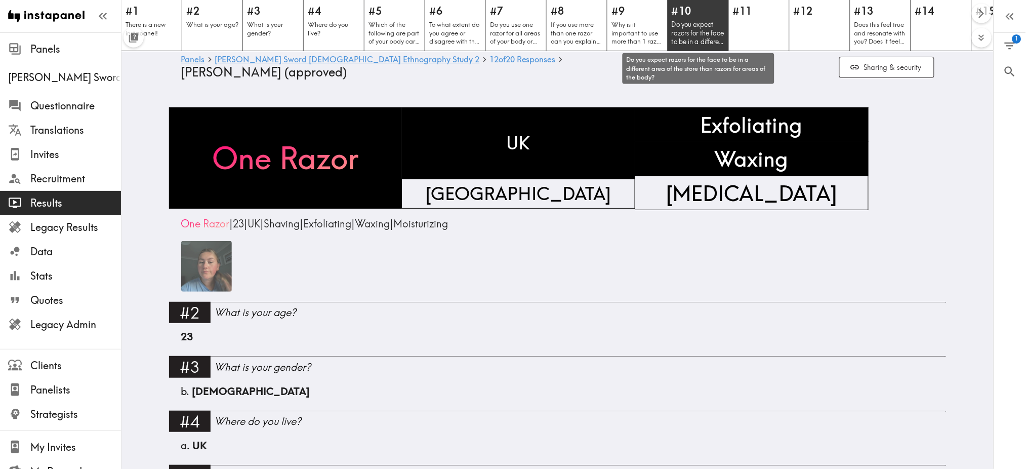
click at [699, 33] on p "Do you expect razors for the face to be in a different area of the store than r…" at bounding box center [698, 33] width 53 height 26
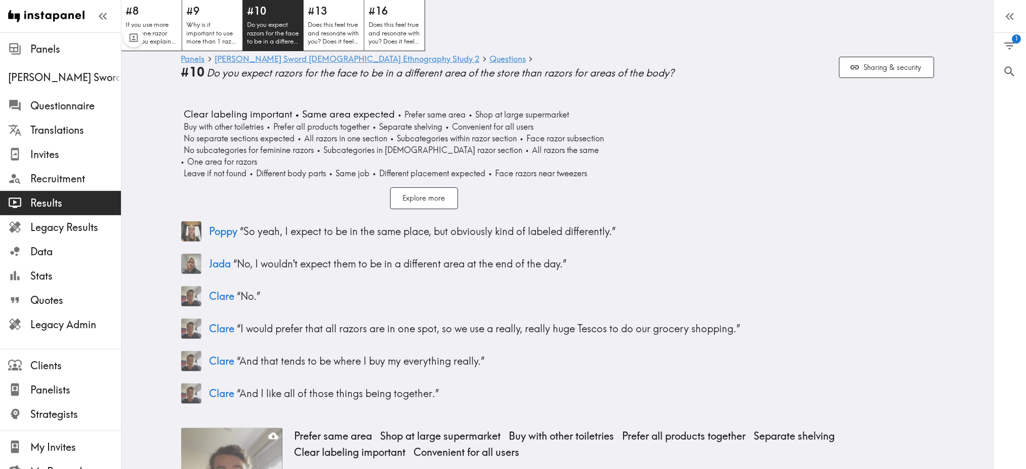
click at [133, 33] on icon "Toggle between responses and questions" at bounding box center [134, 38] width 12 height 12
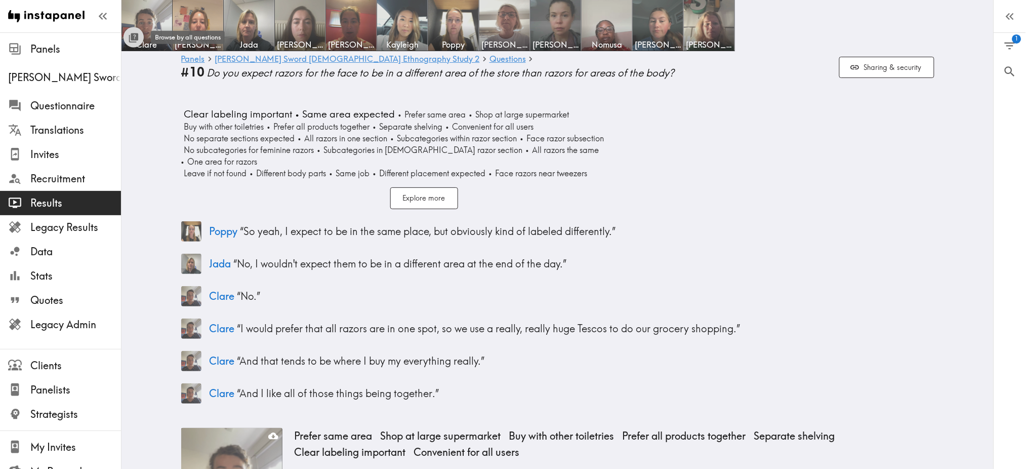
click at [139, 30] on div "Toggle between responses and questions" at bounding box center [134, 38] width 12 height 17
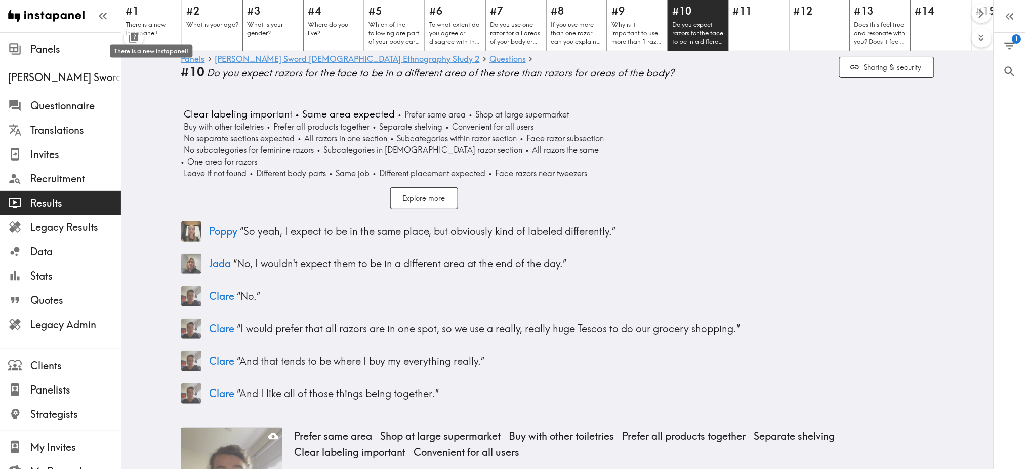
click at [134, 40] on div "There is a new instapanel!" at bounding box center [151, 47] width 85 height 21
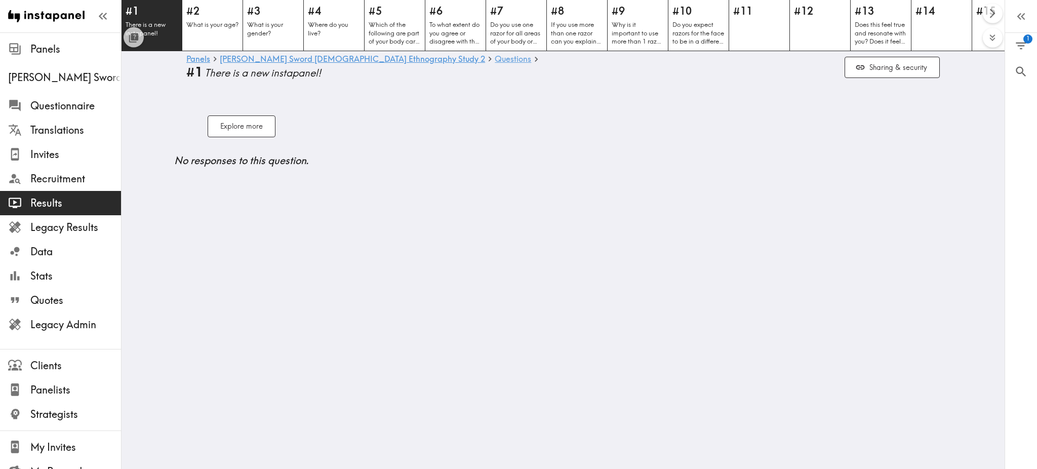
drag, startPoint x: 424, startPoint y: 62, endPoint x: 414, endPoint y: 62, distance: 9.6
click at [495, 62] on link "Questions" at bounding box center [513, 60] width 36 height 10
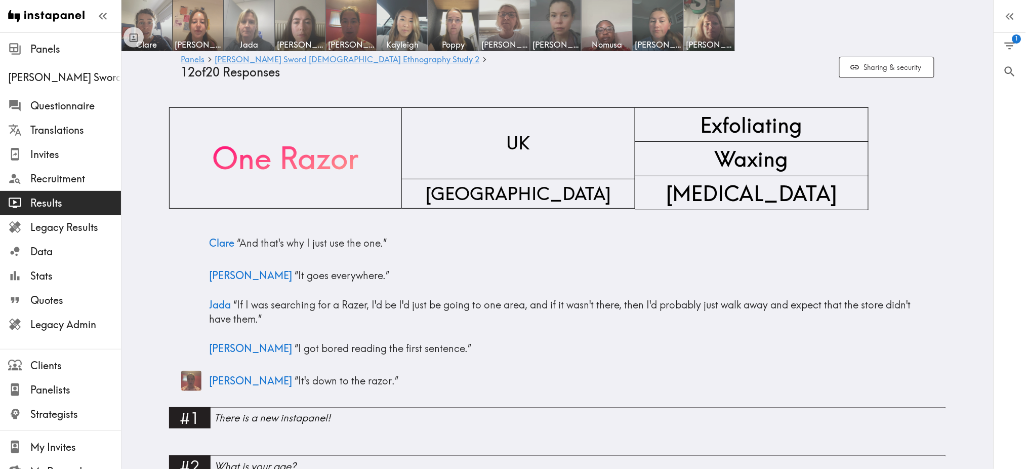
click at [235, 23] on img at bounding box center [249, 25] width 53 height 53
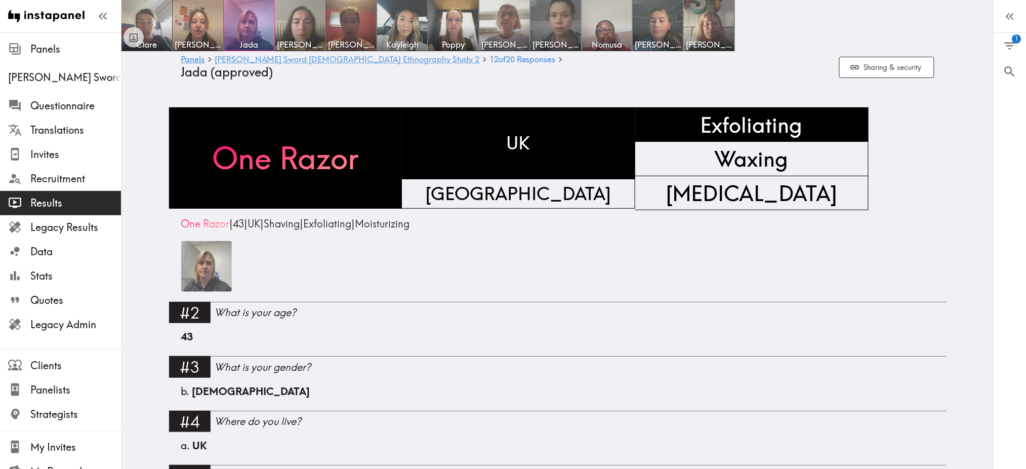
click at [345, 60] on link "Wilkinson Sword Female Ethnography Study 2" at bounding box center [347, 60] width 265 height 10
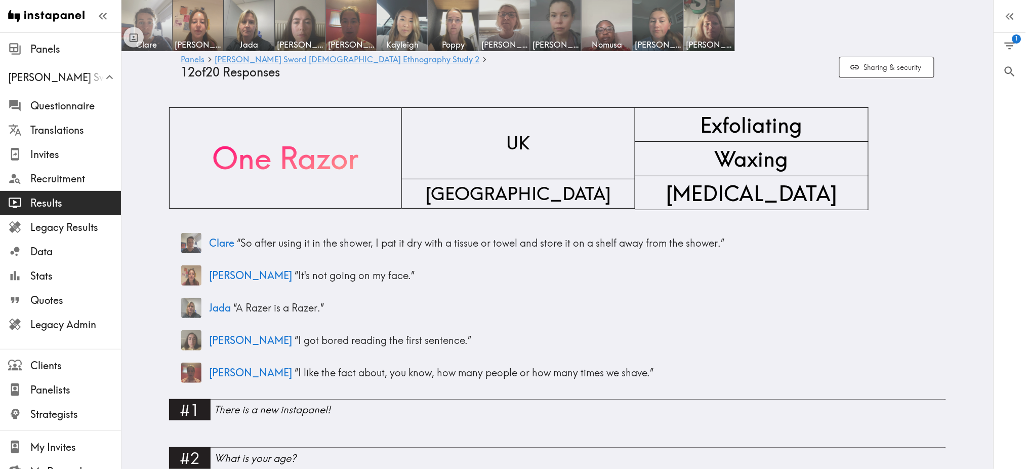
click at [123, 32] on img at bounding box center [146, 25] width 53 height 53
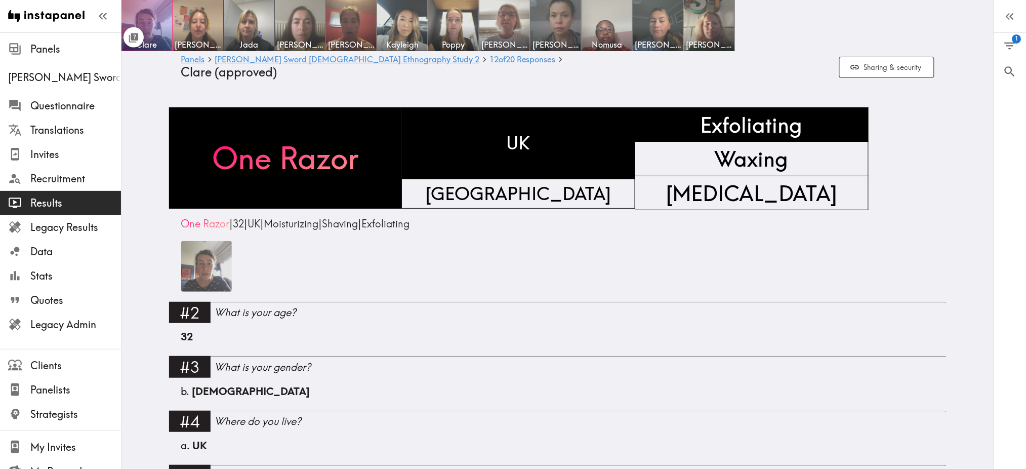
click at [135, 37] on icon "Toggle between responses and questions" at bounding box center [135, 37] width 8 height 8
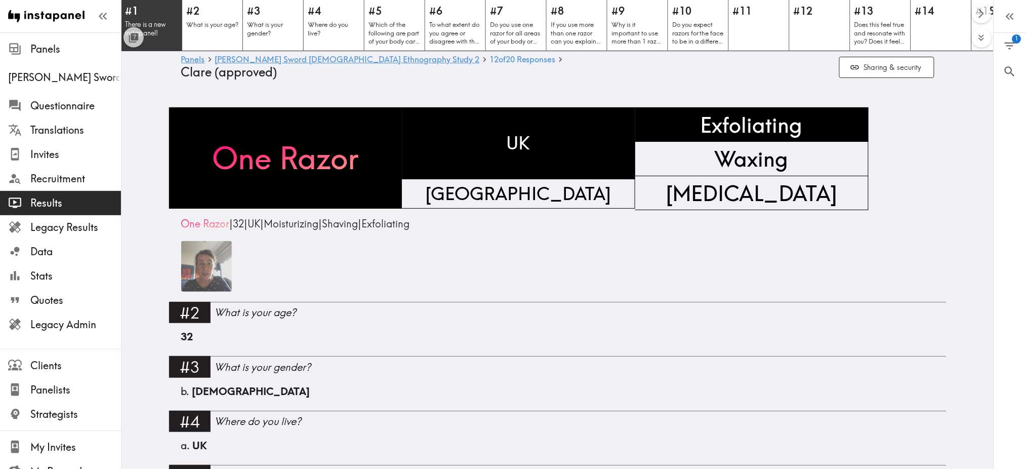
click at [157, 19] on div "#1 There is a new instapanel!" at bounding box center [151, 25] width 61 height 52
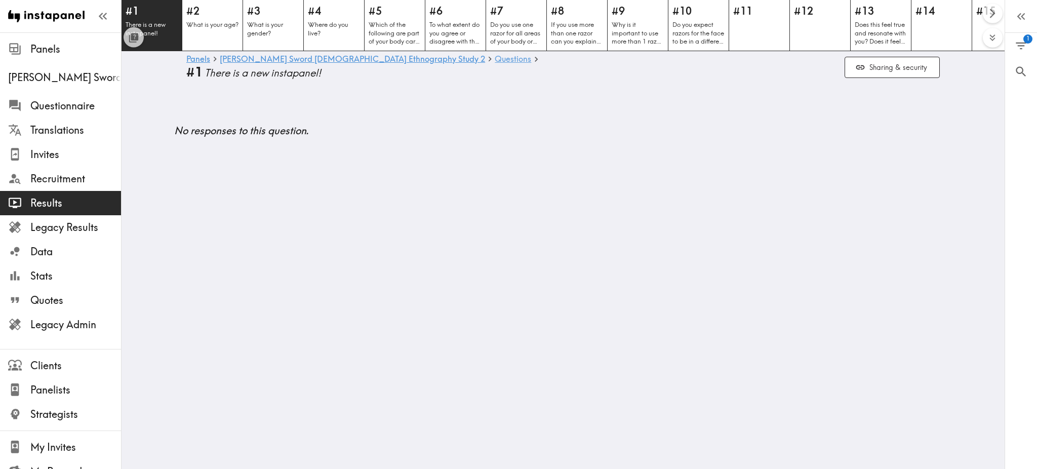
click at [495, 60] on link "Questions" at bounding box center [513, 60] width 36 height 10
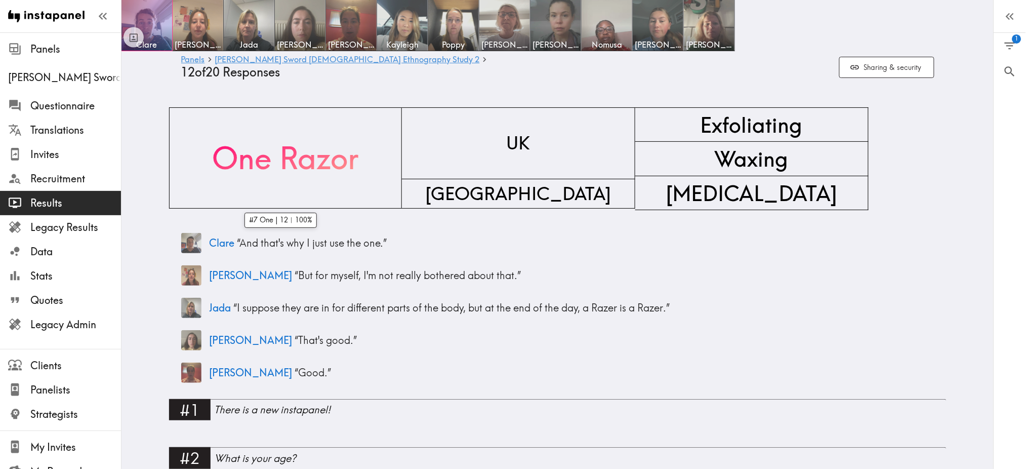
click at [282, 144] on span "One Razor" at bounding box center [285, 158] width 150 height 47
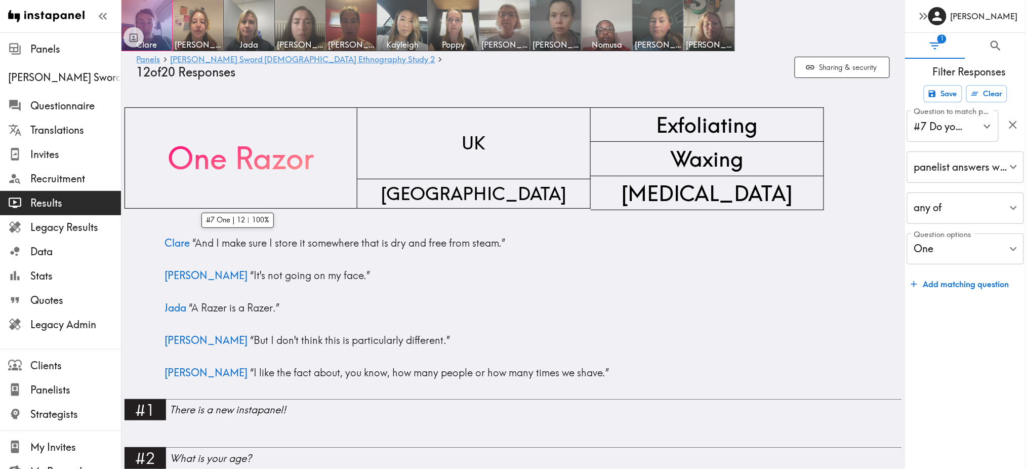
click at [282, 144] on span "One Razor" at bounding box center [241, 158] width 150 height 47
click at [267, 155] on span "One Razor" at bounding box center [241, 158] width 150 height 47
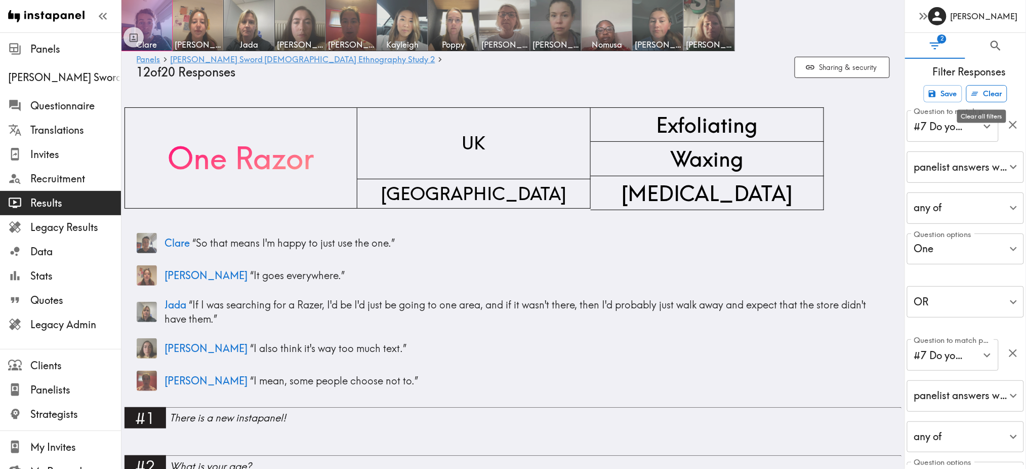
click at [994, 97] on button "Clear" at bounding box center [986, 93] width 41 height 17
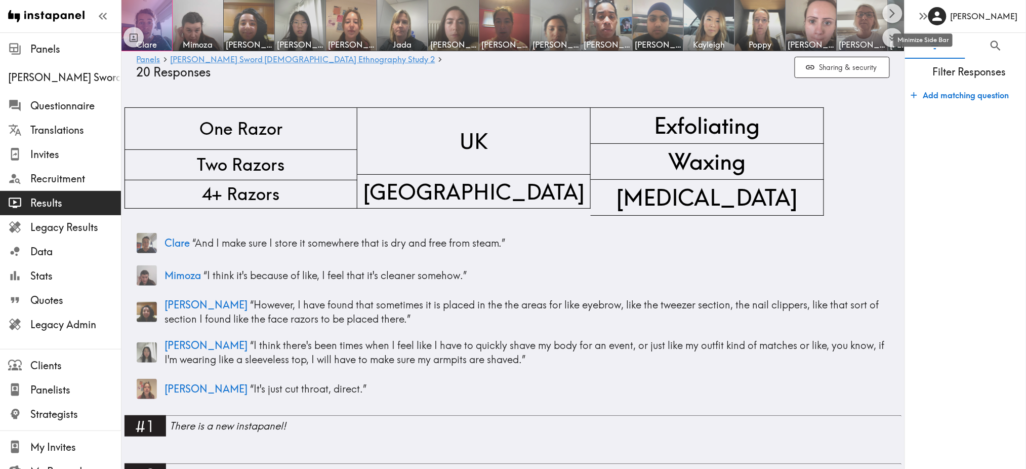
click at [929, 15] on icon "button" at bounding box center [924, 16] width 14 height 14
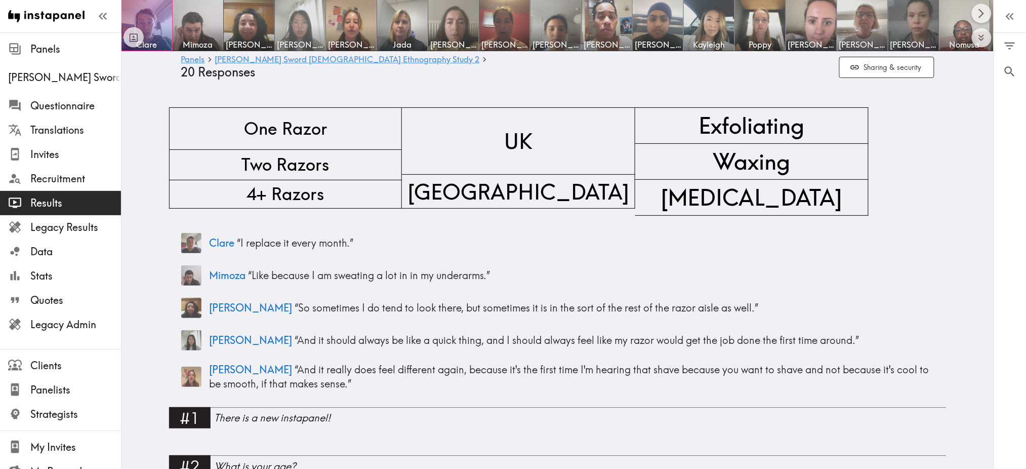
click at [292, 30] on img at bounding box center [300, 25] width 53 height 53
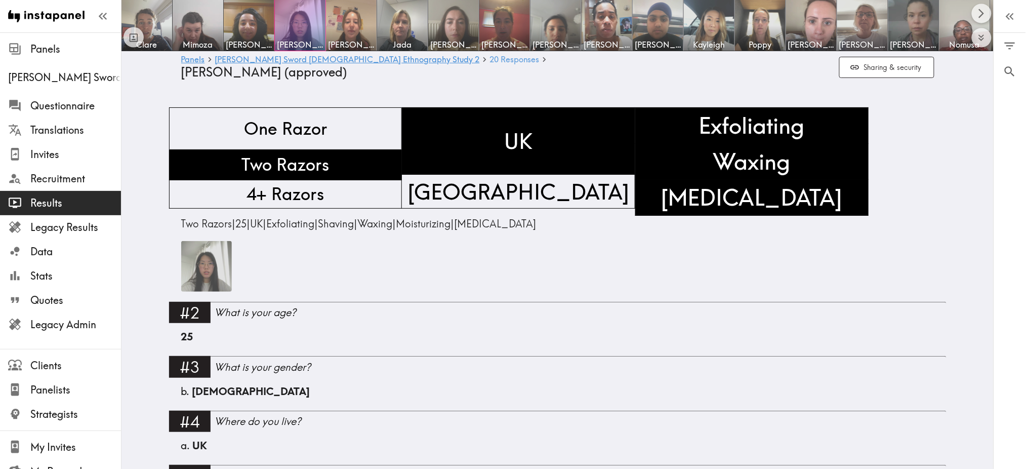
click at [490, 61] on span "20 Responses" at bounding box center [515, 59] width 50 height 8
click at [339, 61] on link "Wilkinson Sword Female Ethnography Study 2" at bounding box center [347, 60] width 265 height 10
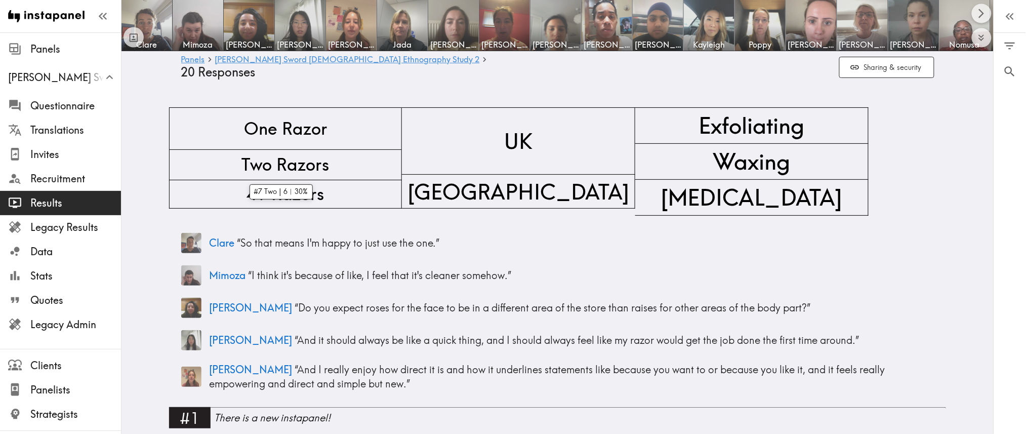
click at [285, 167] on span "Two Razors" at bounding box center [285, 165] width 92 height 28
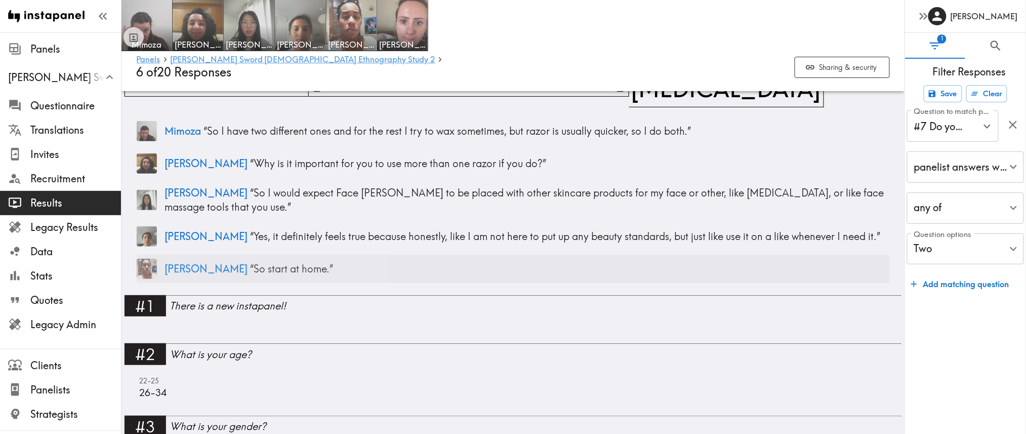
scroll to position [111, 0]
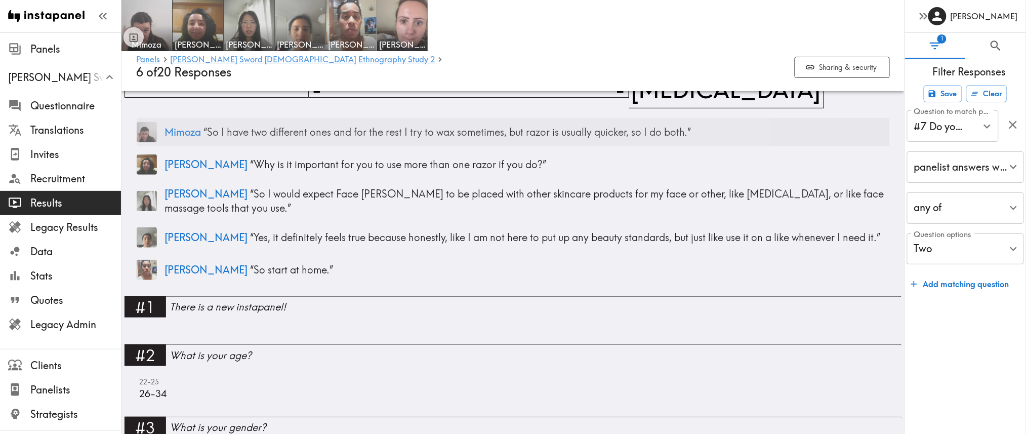
click at [225, 135] on p "Mimoza “ So I have two different ones and for the rest I try to wax sometimes, …" at bounding box center [527, 132] width 725 height 14
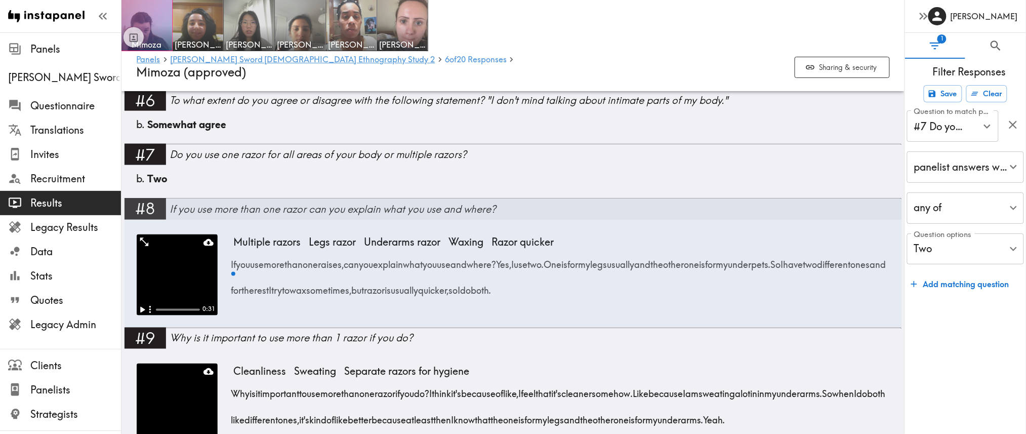
scroll to position [482, 0]
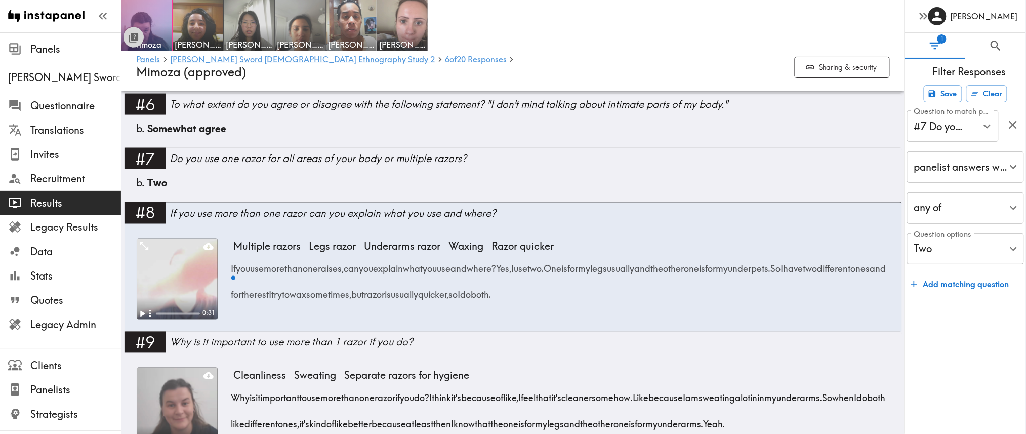
click at [128, 37] on icon "Toggle between responses and questions" at bounding box center [134, 38] width 12 height 12
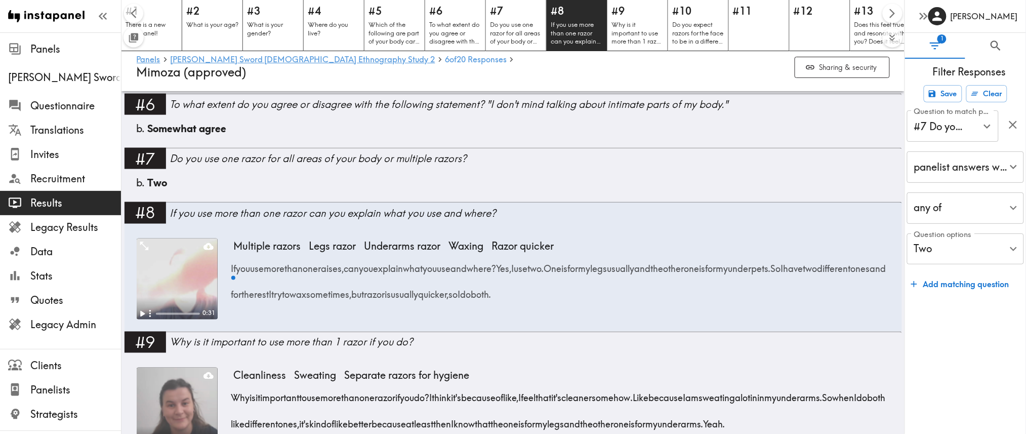
scroll to position [0, 63]
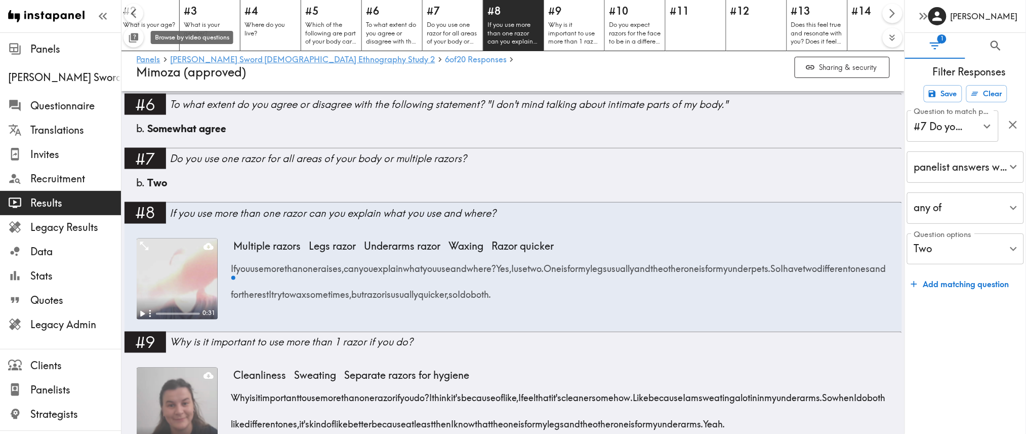
click at [128, 37] on icon "Toggle between responses and questions" at bounding box center [134, 38] width 12 height 12
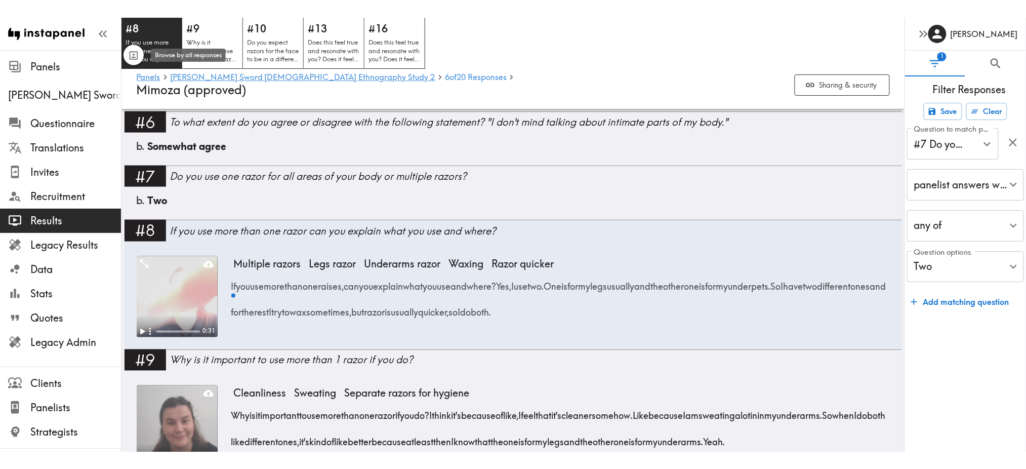
scroll to position [0, 0]
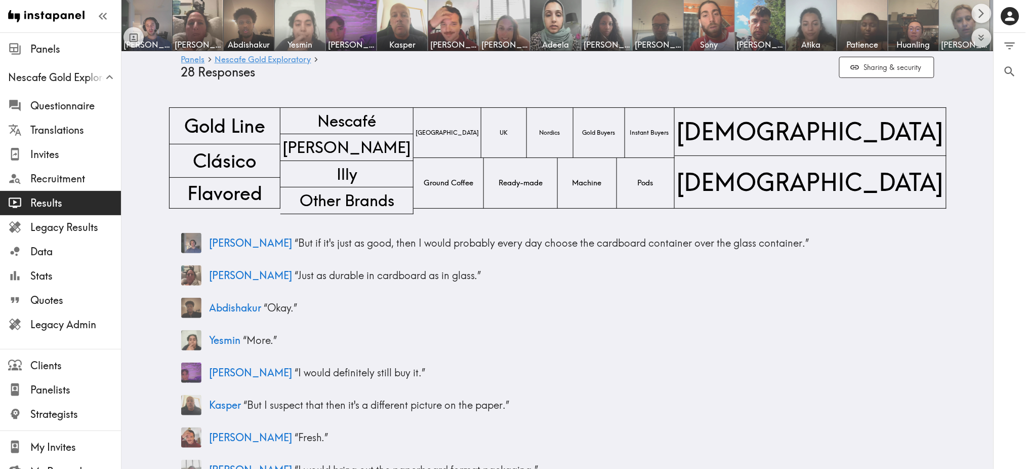
click at [301, 21] on img at bounding box center [300, 25] width 53 height 53
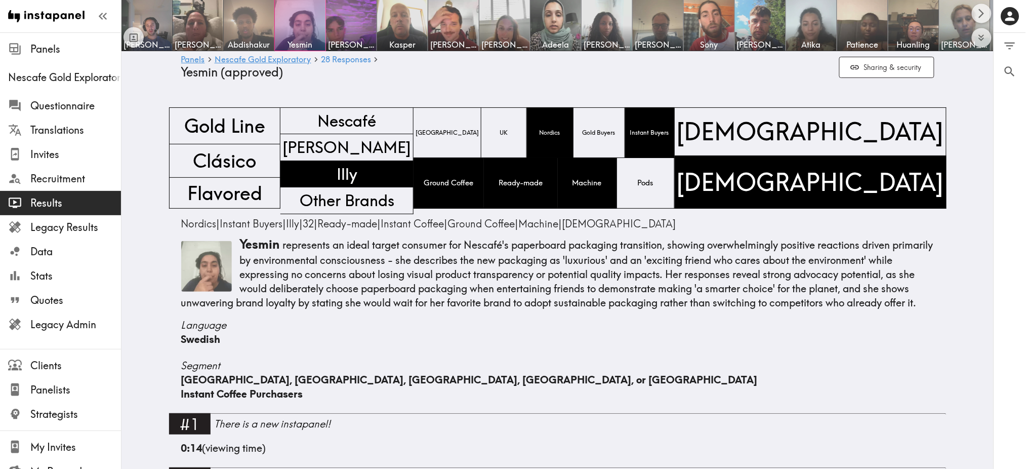
click at [254, 22] on img at bounding box center [249, 25] width 53 height 53
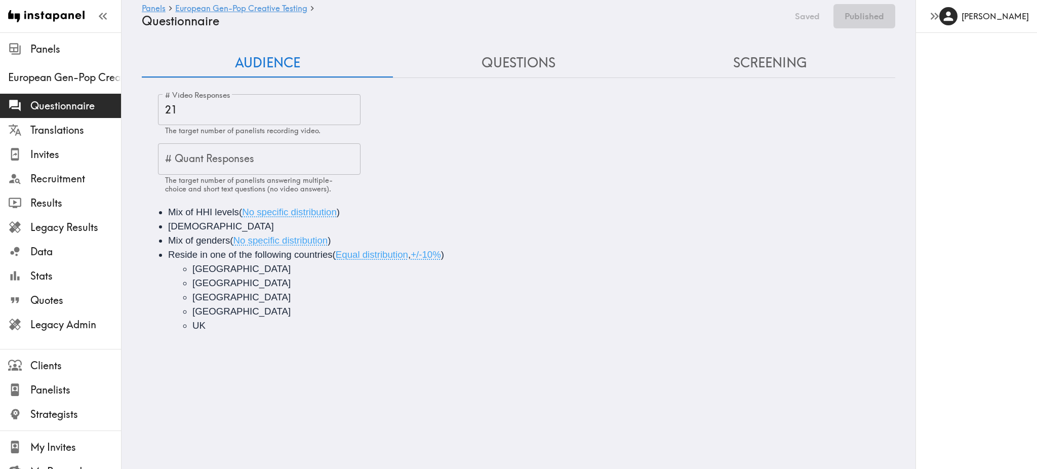
click at [507, 63] on button "Questions" at bounding box center [518, 63] width 251 height 29
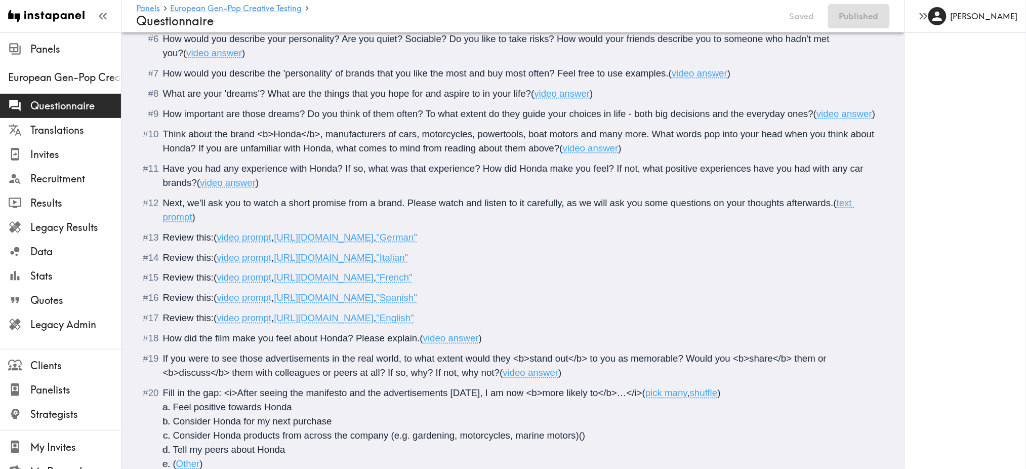
scroll to position [434, 0]
click at [374, 242] on span "[URL][DOMAIN_NAME]" at bounding box center [324, 236] width 100 height 11
click at [252, 242] on span "video prompt" at bounding box center [244, 236] width 55 height 11
click at [305, 242] on span "[URL][DOMAIN_NAME]" at bounding box center [324, 236] width 100 height 11
click at [287, 242] on span "[URL][DOMAIN_NAME]" at bounding box center [324, 236] width 100 height 11
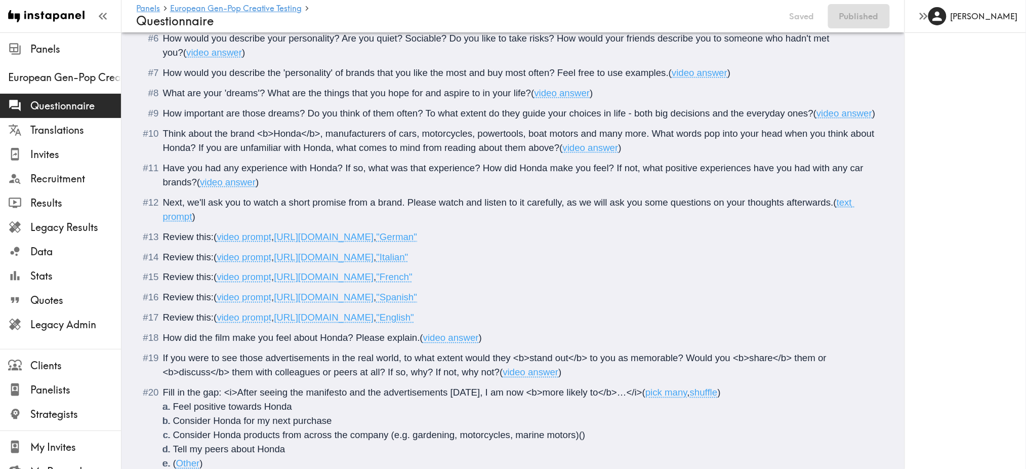
drag, startPoint x: 277, startPoint y: 252, endPoint x: 775, endPoint y: 251, distance: 498.1
click at [417, 242] on span "( video prompt , [URL][DOMAIN_NAME] , "German"" at bounding box center [315, 236] width 203 height 11
copy span "[URL][DOMAIN_NAME]"
drag, startPoint x: 276, startPoint y: 271, endPoint x: 773, endPoint y: 273, distance: 496.6
click at [408, 262] on span "( video prompt , [URL][DOMAIN_NAME] , "Italian"" at bounding box center [311, 257] width 194 height 11
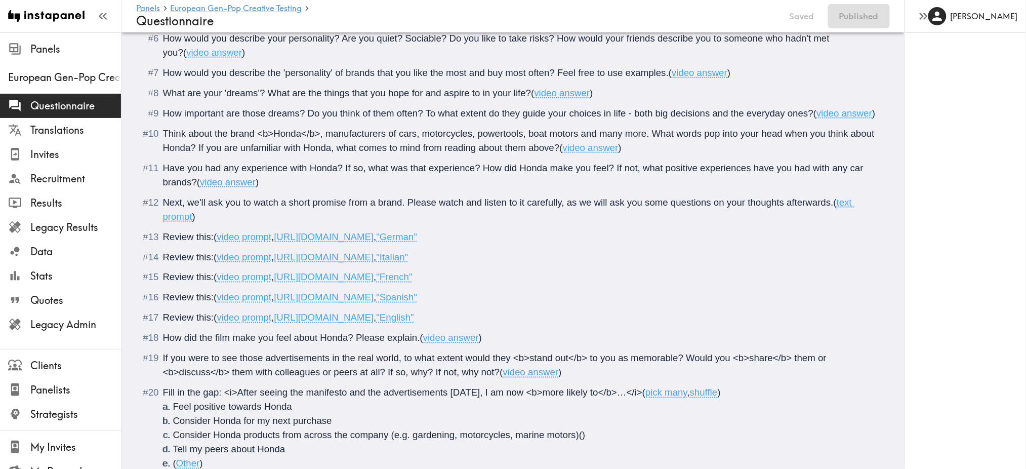
copy span "[URL][DOMAIN_NAME]"
drag, startPoint x: 714, startPoint y: 330, endPoint x: 278, endPoint y: 329, distance: 435.9
click at [278, 323] on span "( video prompt , [URL][DOMAIN_NAME] , "English"" at bounding box center [314, 317] width 200 height 11
copy span "[URL][DOMAIN_NAME]"
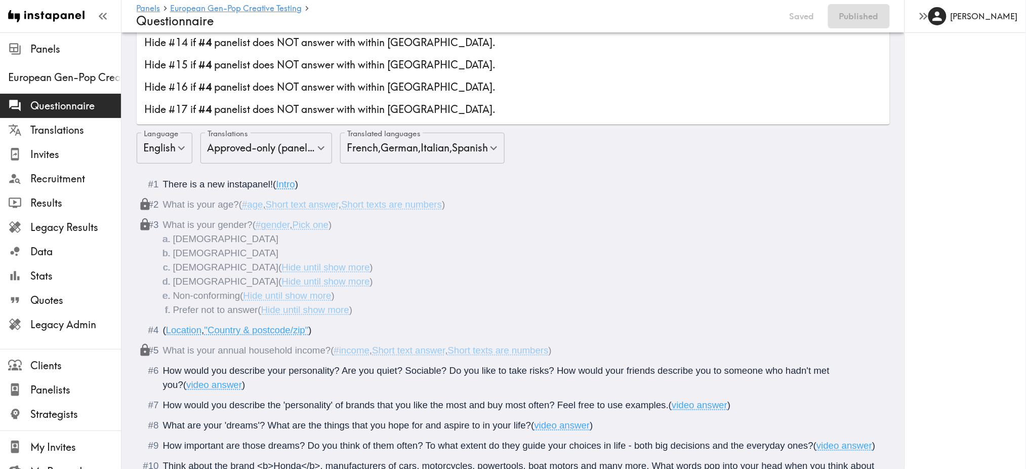
scroll to position [98, 0]
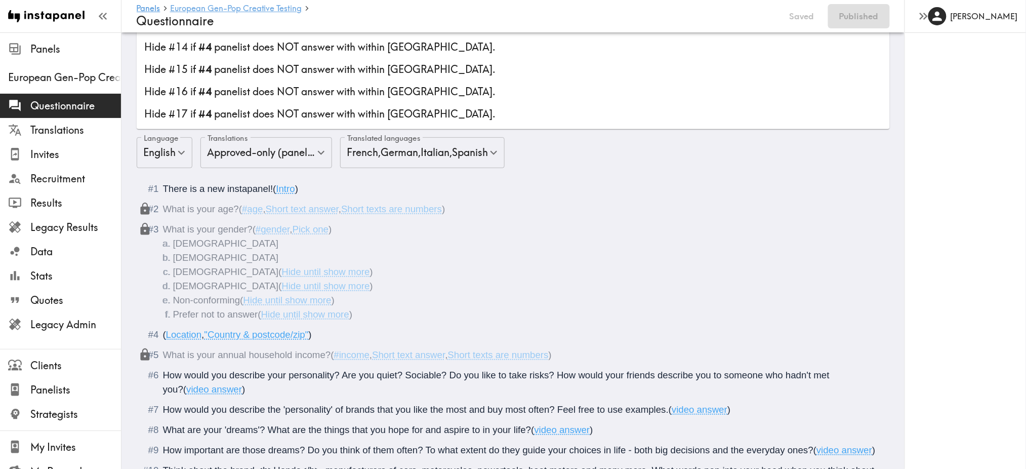
click at [267, 8] on link "European Gen-Pop Creative Testing" at bounding box center [236, 9] width 132 height 10
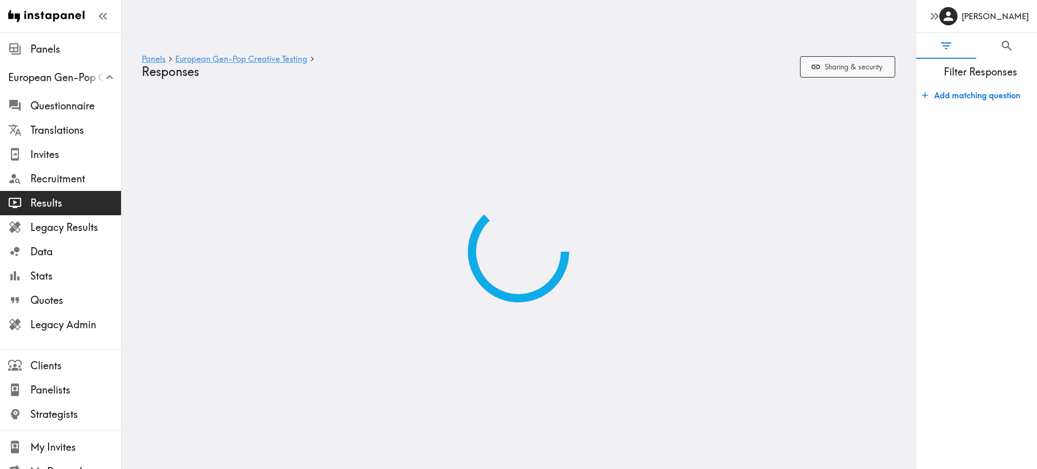
click at [871, 67] on button "Sharing & security" at bounding box center [847, 67] width 95 height 22
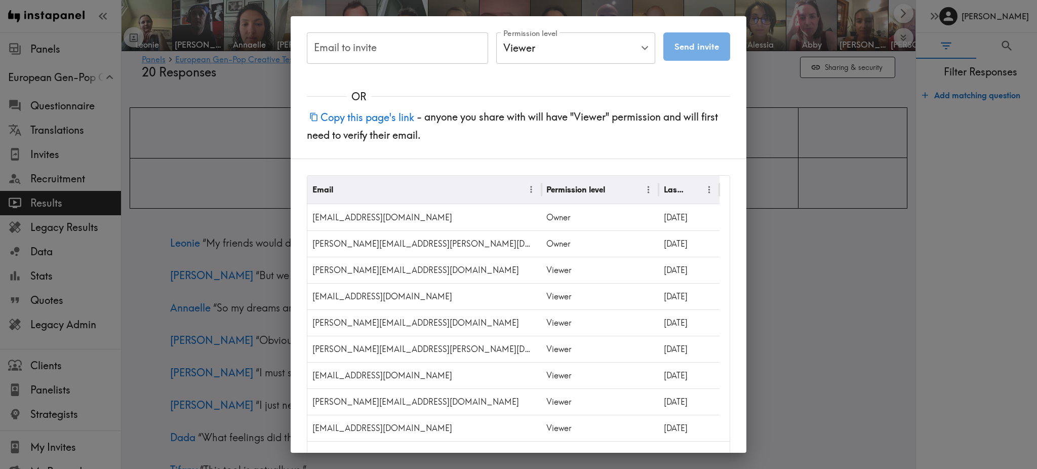
click at [387, 51] on input "Email to invite" at bounding box center [397, 47] width 181 height 31
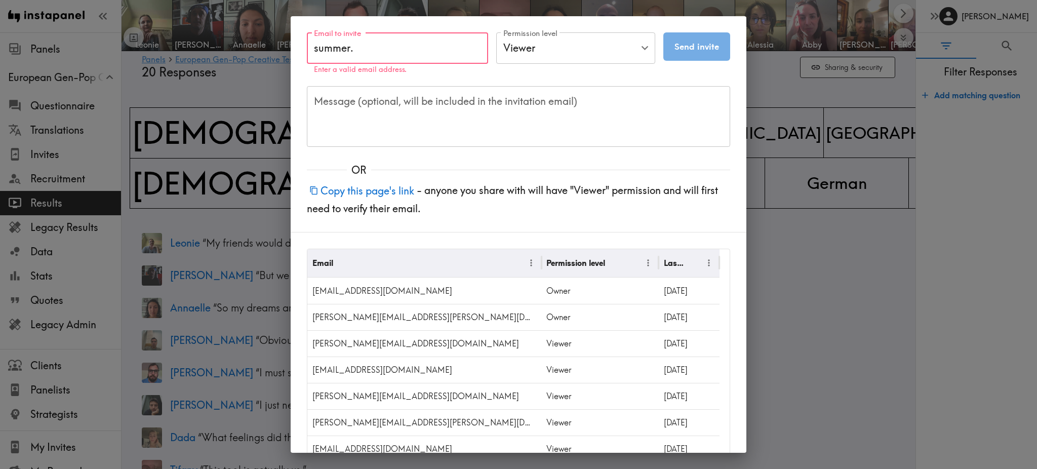
drag, startPoint x: 387, startPoint y: 53, endPoint x: 272, endPoint y: 48, distance: 115.0
click at [272, 48] on div "Email to invite summer. Email to invite Enter a valid email address. Permission…" at bounding box center [518, 234] width 1037 height 469
paste input "[PERSON_NAME][EMAIL_ADDRESS][DOMAIN_NAME]"
type input "[EMAIL_ADDRESS][PERSON_NAME][DOMAIN_NAME]"
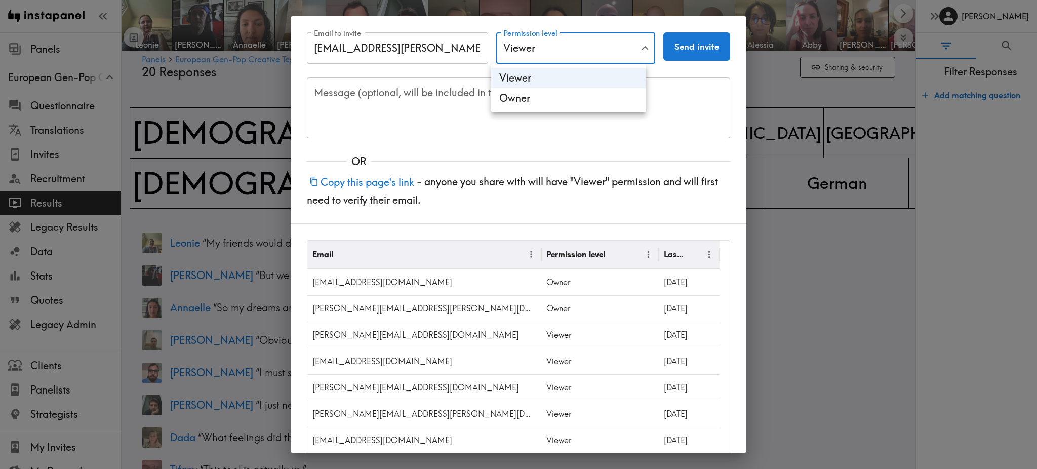
click at [566, 84] on li "Viewer" at bounding box center [568, 78] width 155 height 20
click at [687, 48] on button "Send invite" at bounding box center [696, 46] width 67 height 28
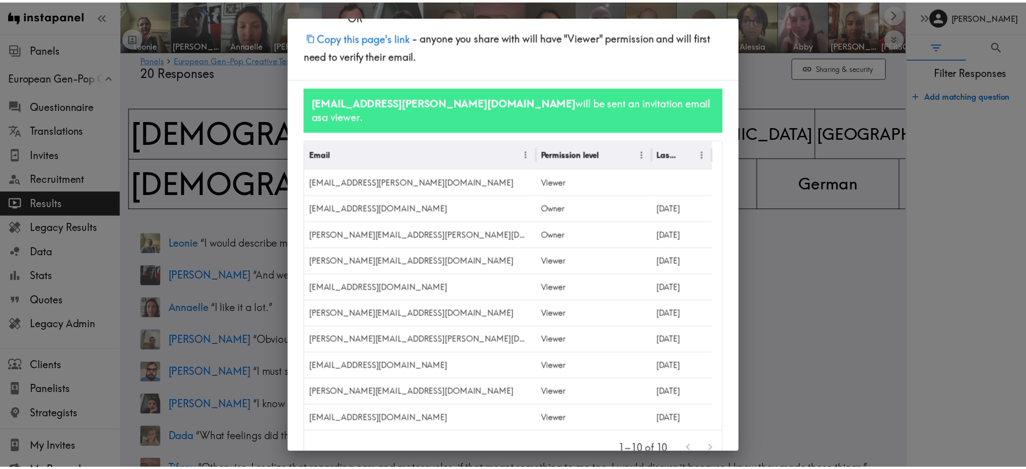
scroll to position [130, 0]
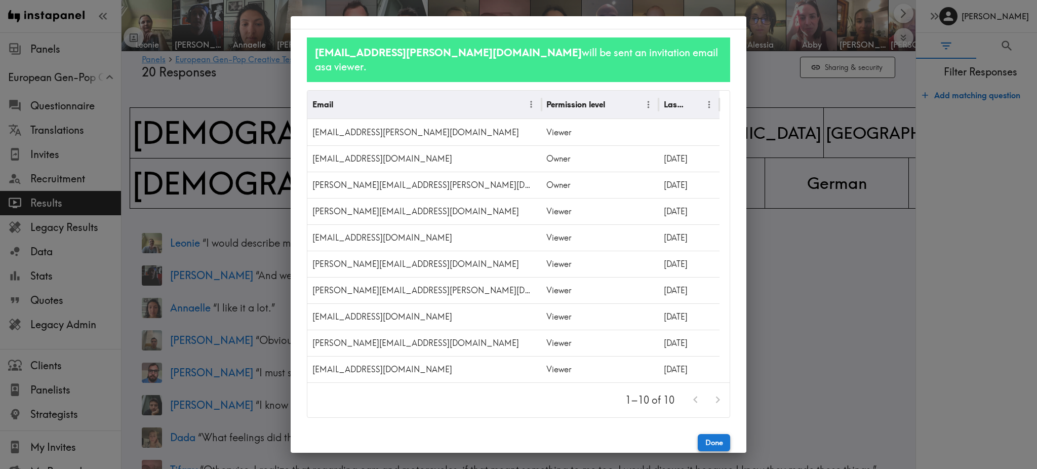
click at [702, 434] on button "Done" at bounding box center [714, 442] width 32 height 17
